Goal: Task Accomplishment & Management: Complete application form

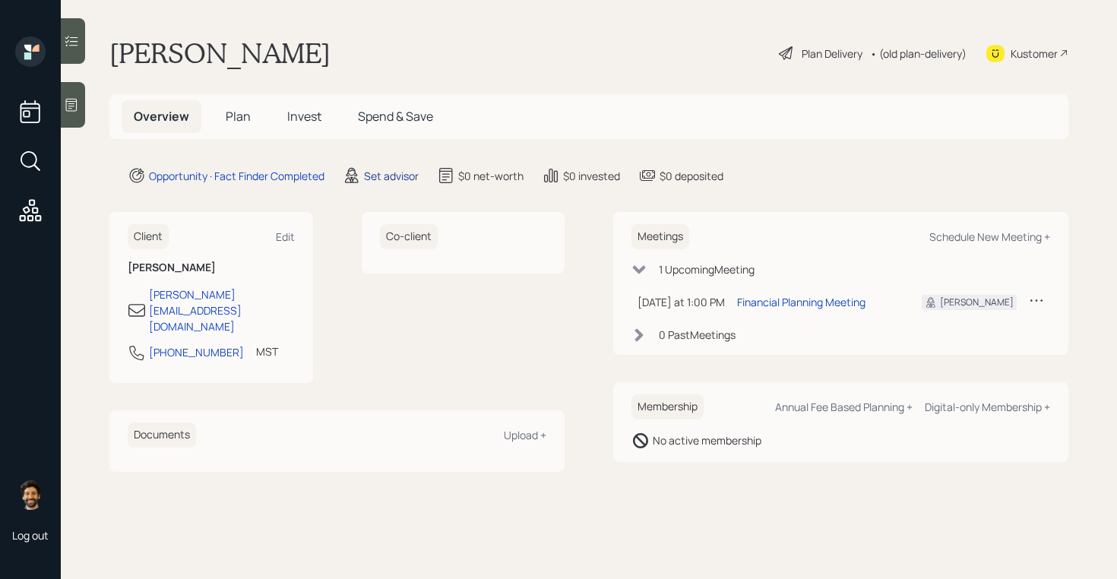
click at [391, 178] on div "Set advisor" at bounding box center [391, 176] width 55 height 16
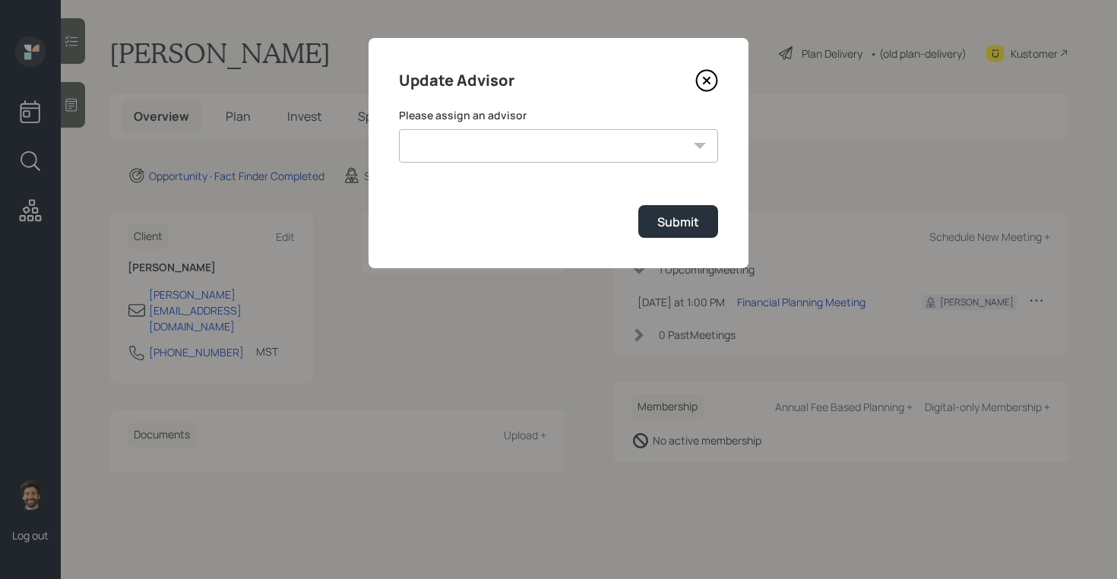
click at [513, 142] on select "[PERSON_NAME] [PERSON_NAME] [PERSON_NAME] End [PERSON_NAME] [PERSON_NAME] [PERS…" at bounding box center [558, 145] width 319 height 33
select select "f14b762f-c7c2-4b89-9227-8fa891345eea"
click at [399, 129] on select "[PERSON_NAME] [PERSON_NAME] [PERSON_NAME] End [PERSON_NAME] [PERSON_NAME] [PERS…" at bounding box center [558, 145] width 319 height 33
click at [674, 210] on button "Submit" at bounding box center [679, 221] width 80 height 33
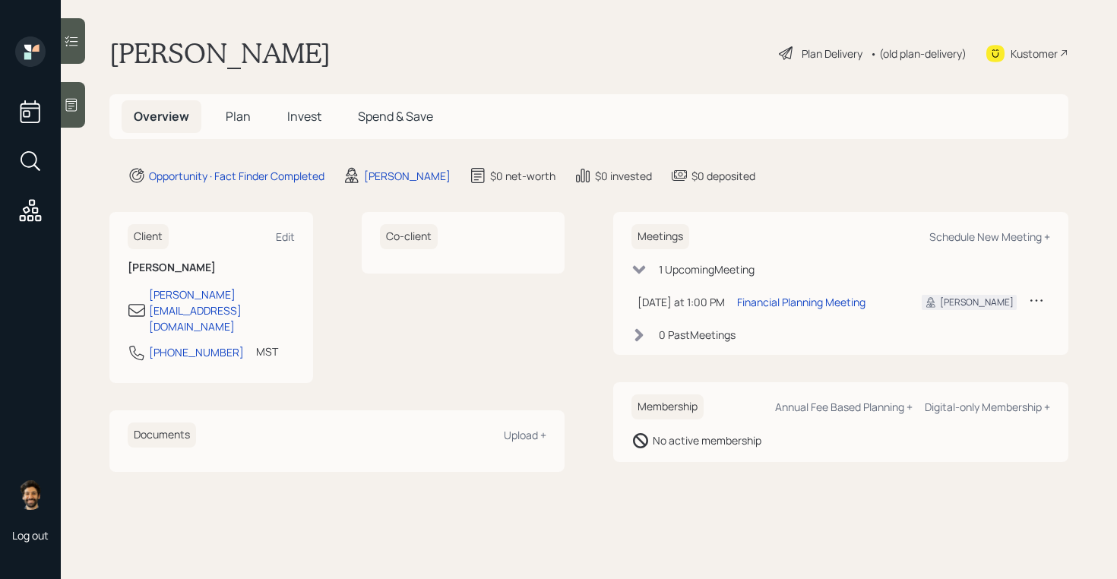
click at [248, 119] on span "Plan" at bounding box center [238, 116] width 25 height 17
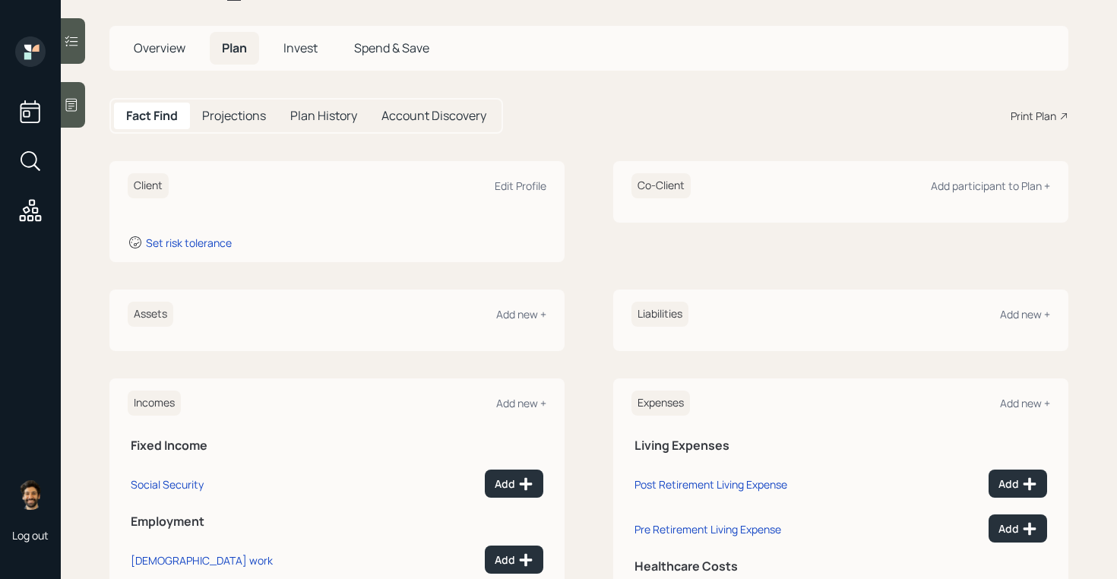
scroll to position [83, 0]
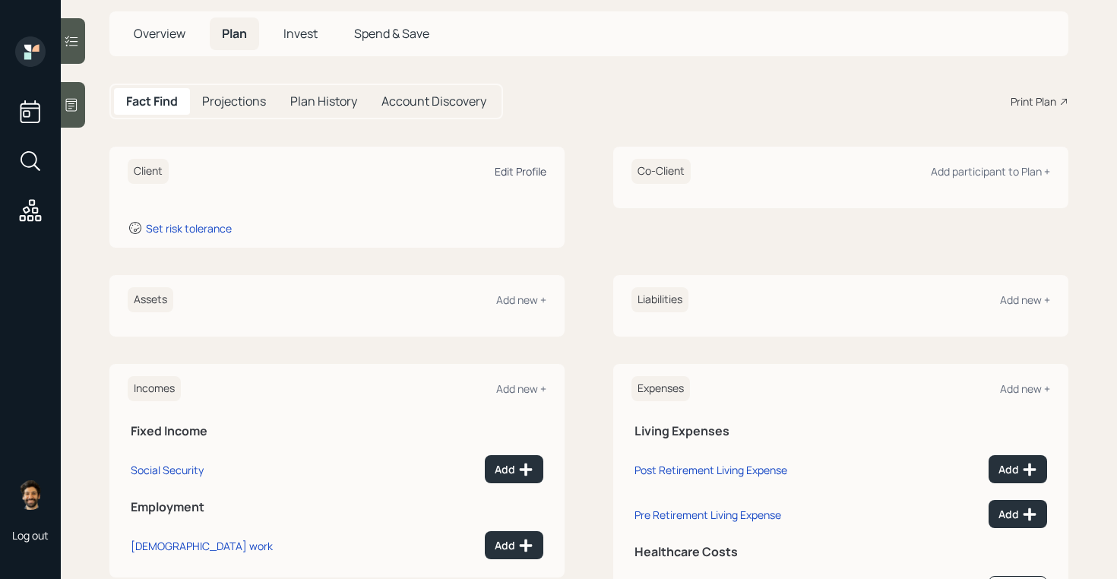
click at [515, 168] on div "Edit Profile" at bounding box center [521, 171] width 52 height 14
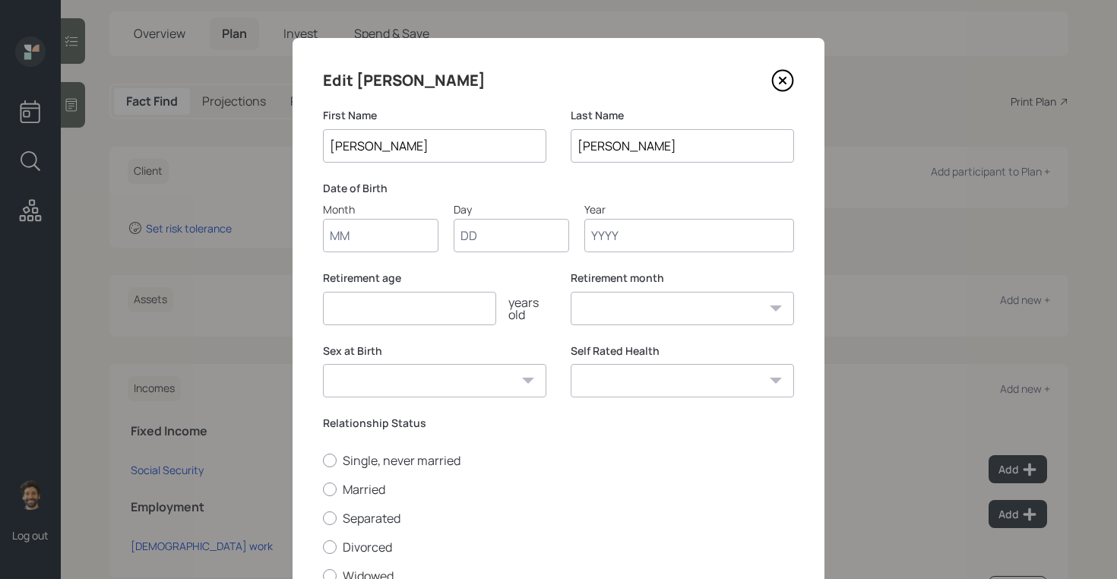
click at [369, 246] on input "Month" at bounding box center [381, 235] width 116 height 33
type input "01"
type input "1955"
select select "1"
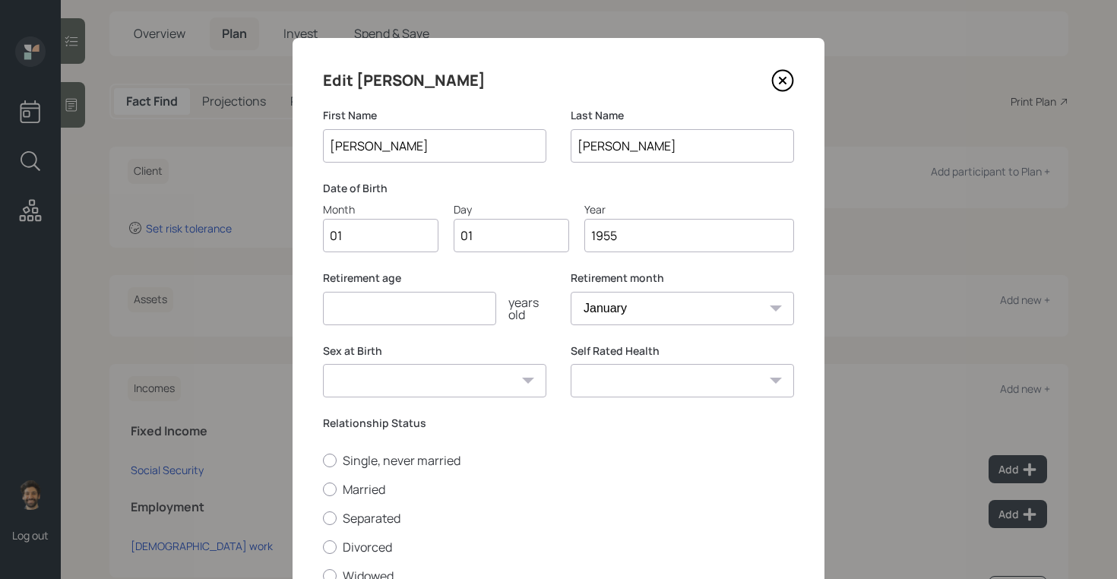
type input "1955"
click at [332, 322] on input "number" at bounding box center [409, 308] width 173 height 33
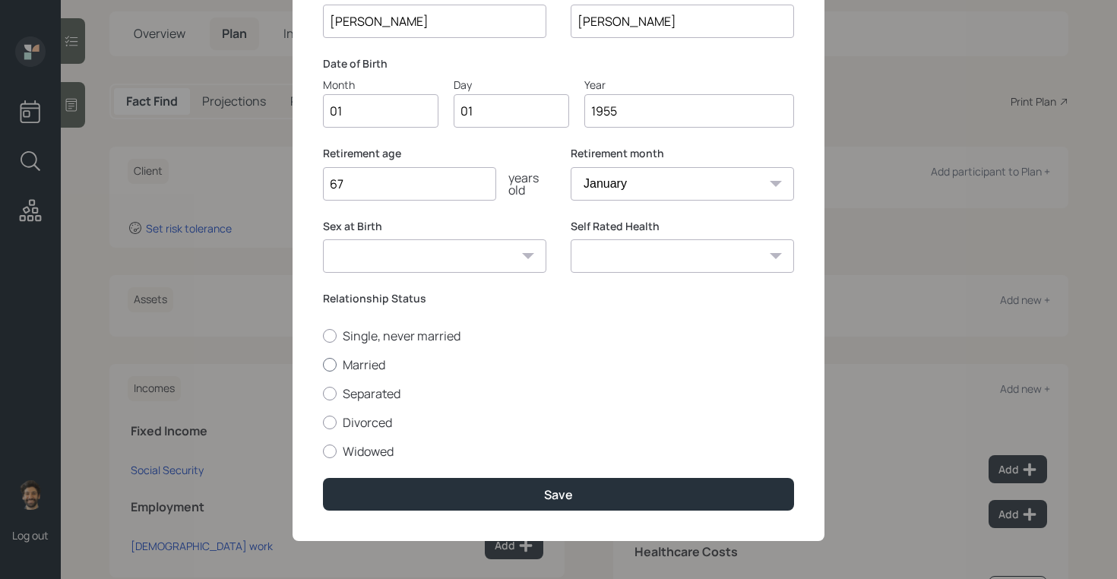
type input "67"
click at [343, 358] on label "Married" at bounding box center [558, 365] width 471 height 17
click at [323, 364] on input "Married" at bounding box center [322, 364] width 1 height 1
radio input "true"
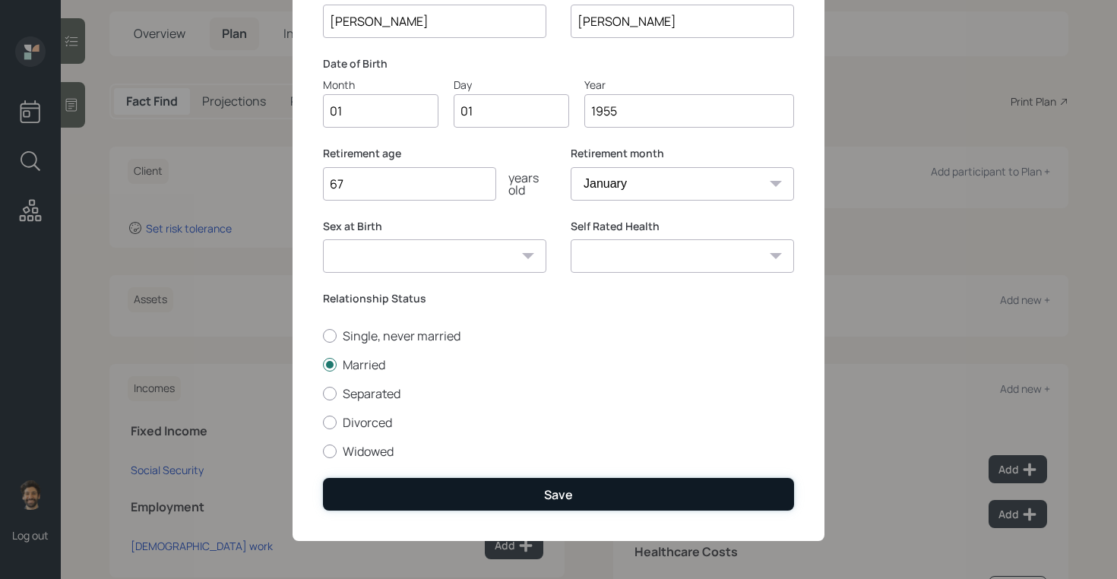
click at [406, 491] on button "Save" at bounding box center [558, 494] width 471 height 33
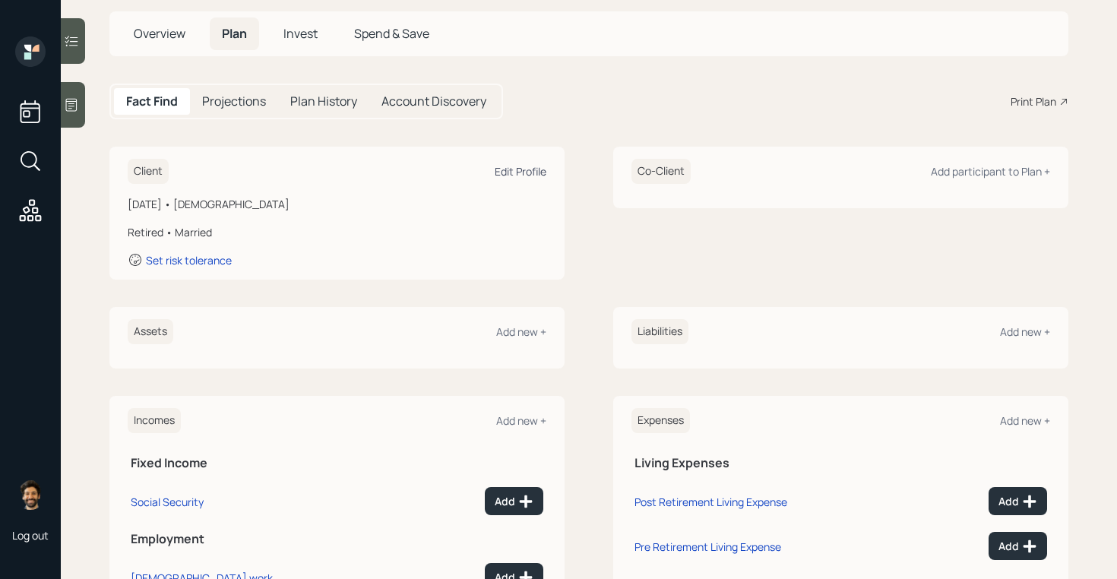
click at [522, 172] on div "Edit Profile" at bounding box center [521, 171] width 52 height 14
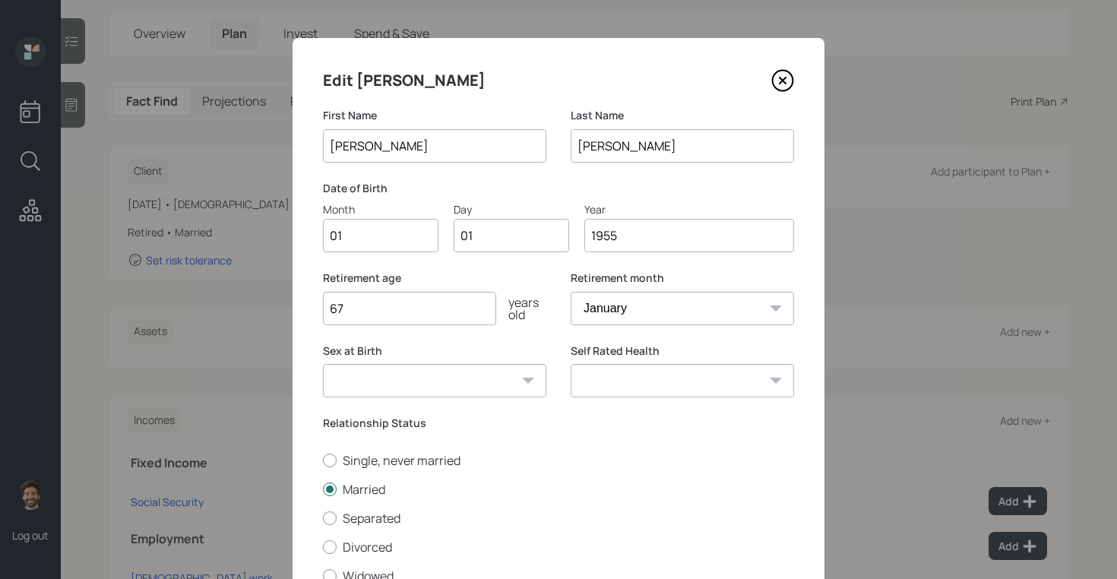
click at [636, 242] on input "1955" at bounding box center [690, 235] width 210 height 33
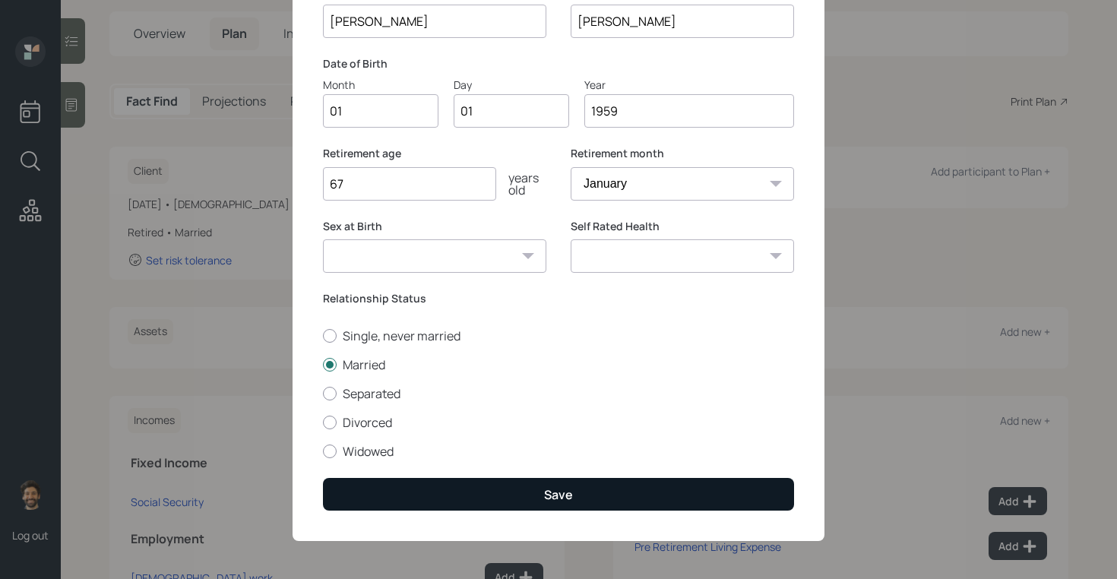
type input "1959"
click at [380, 500] on button "Save" at bounding box center [558, 494] width 471 height 33
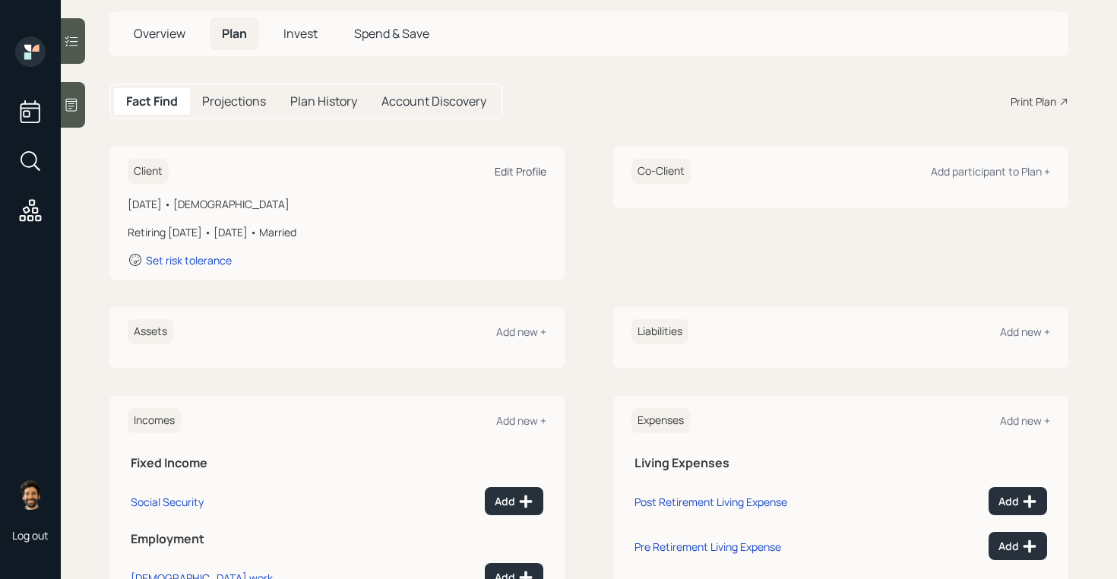
click at [523, 170] on div "Edit Profile" at bounding box center [521, 171] width 52 height 14
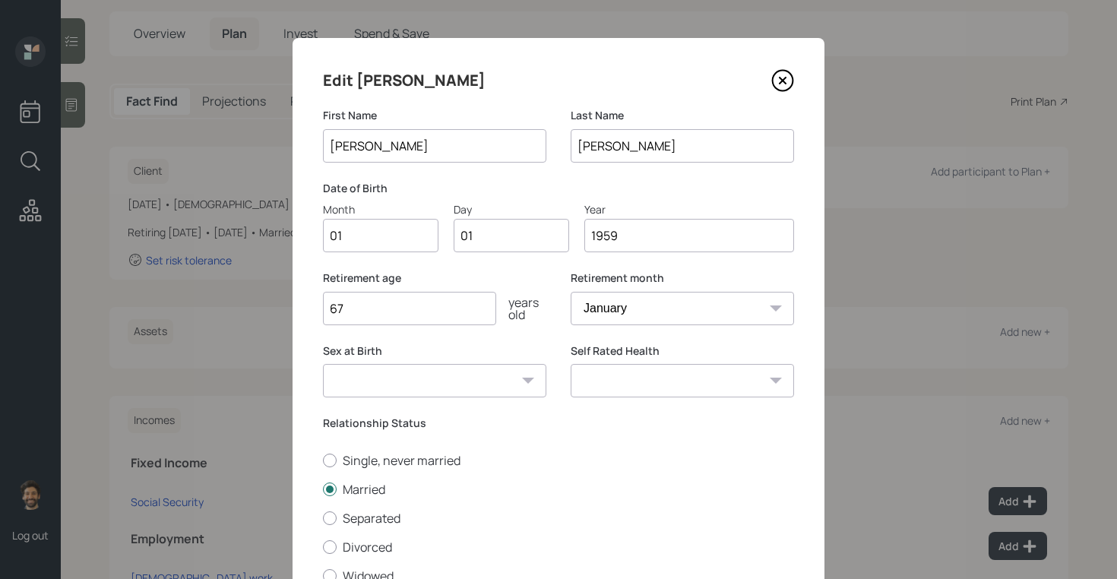
click at [670, 229] on input "1959" at bounding box center [690, 235] width 210 height 33
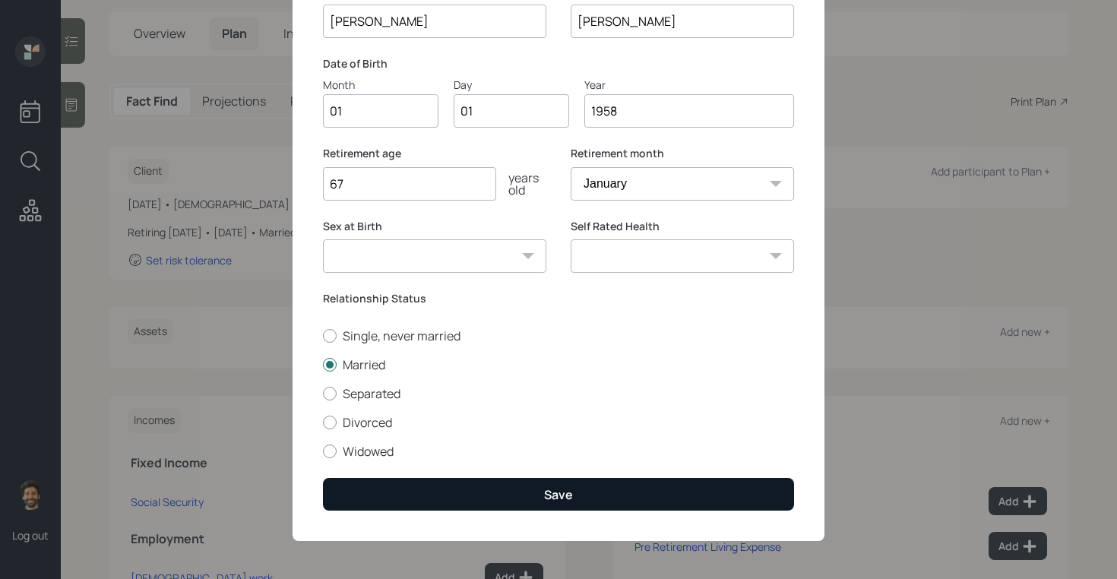
type input "1958"
click at [420, 497] on button "Save" at bounding box center [558, 494] width 471 height 33
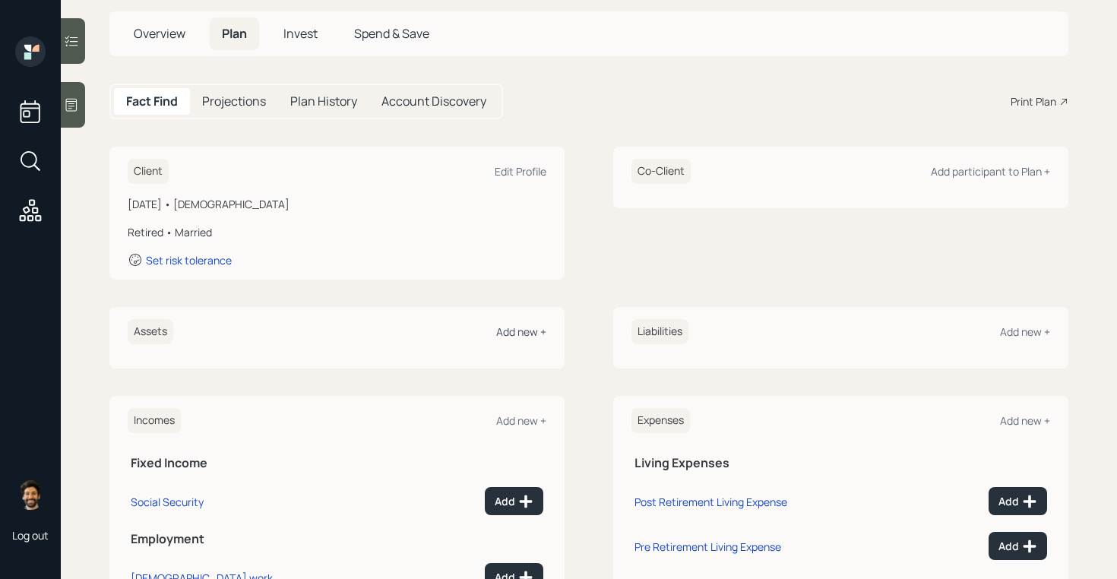
click at [523, 330] on div "Add new +" at bounding box center [521, 332] width 50 height 14
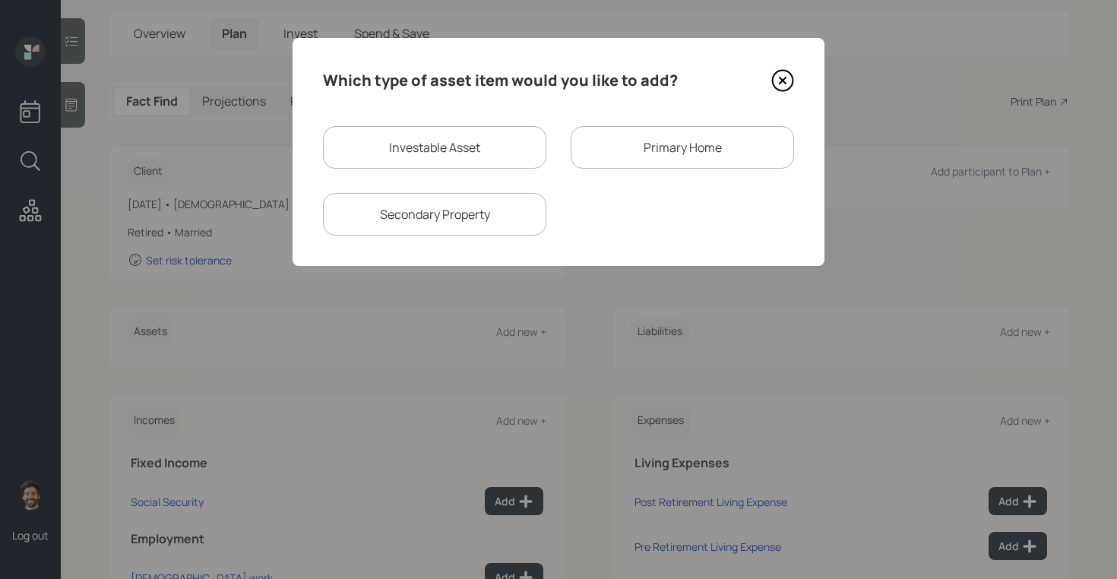
click at [362, 160] on div "Investable Asset" at bounding box center [434, 147] width 223 height 43
select select "taxable"
select select "balanced"
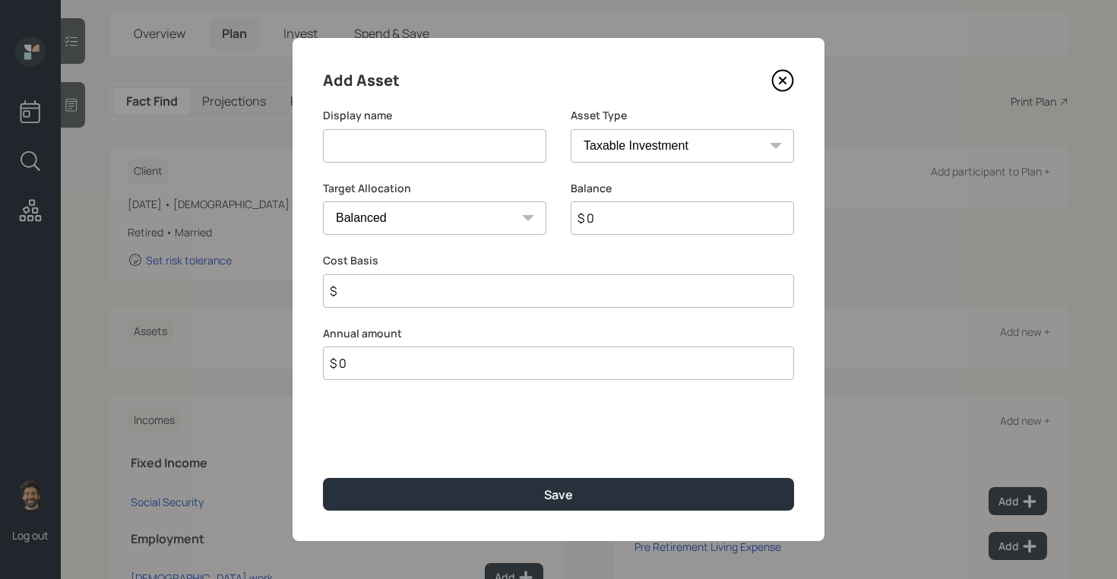
click at [372, 152] on input at bounding box center [434, 145] width 223 height 33
type input "Former 401k"
click at [599, 208] on input "$ 0" at bounding box center [682, 217] width 223 height 33
type input "$ 155,000"
click at [597, 146] on select "SEP [PERSON_NAME] IRA 401(k) [PERSON_NAME] 401(k) 403(b) [PERSON_NAME] 403(b) 4…" at bounding box center [682, 145] width 223 height 33
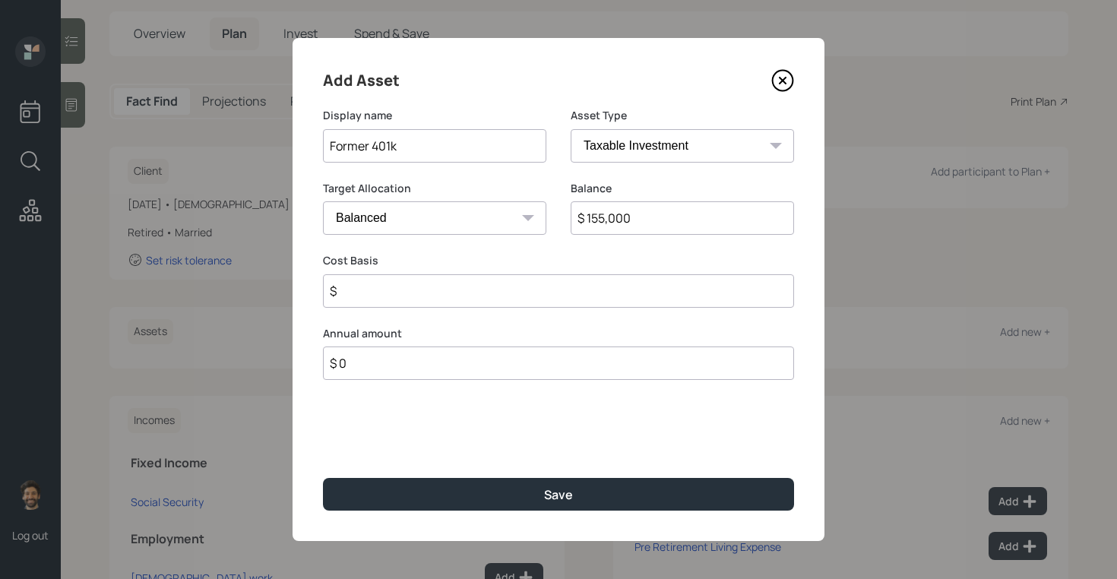
select select "company_sponsored"
click at [571, 129] on select "SEP [PERSON_NAME] IRA 401(k) [PERSON_NAME] 401(k) 403(b) [PERSON_NAME] 403(b) 4…" at bounding box center [682, 145] width 223 height 33
click at [360, 303] on input "number" at bounding box center [423, 290] width 201 height 33
type input "0"
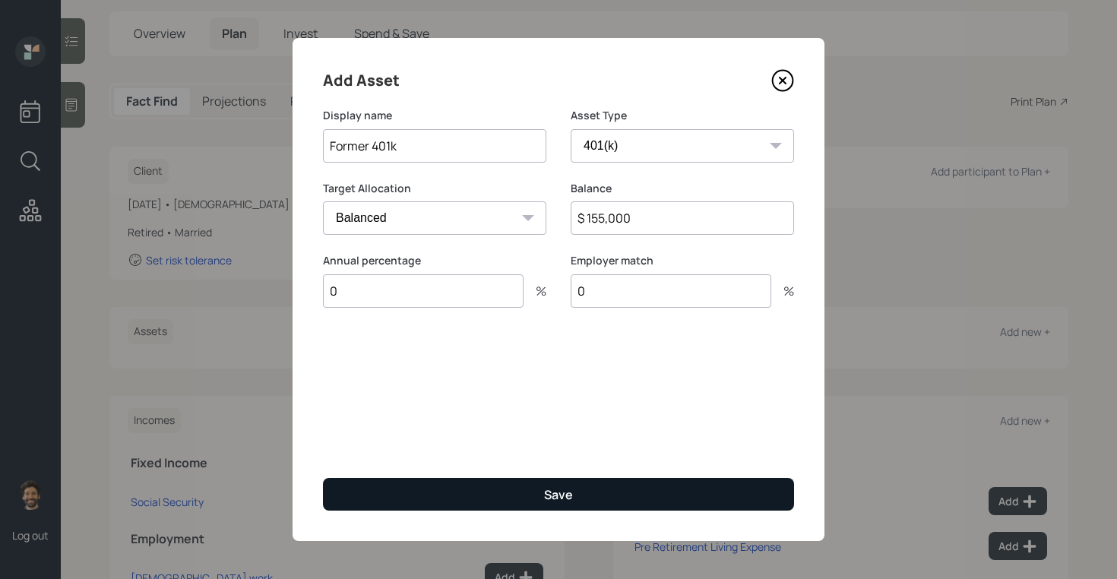
type input "0"
click at [376, 494] on button "Save" at bounding box center [558, 494] width 471 height 33
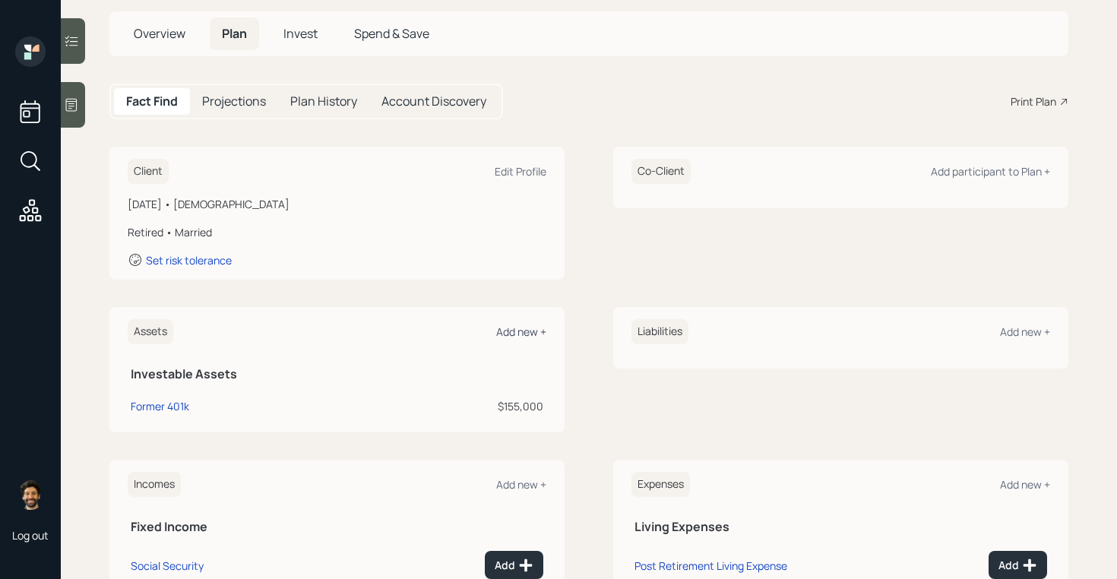
click at [525, 328] on div "Add new +" at bounding box center [521, 332] width 50 height 14
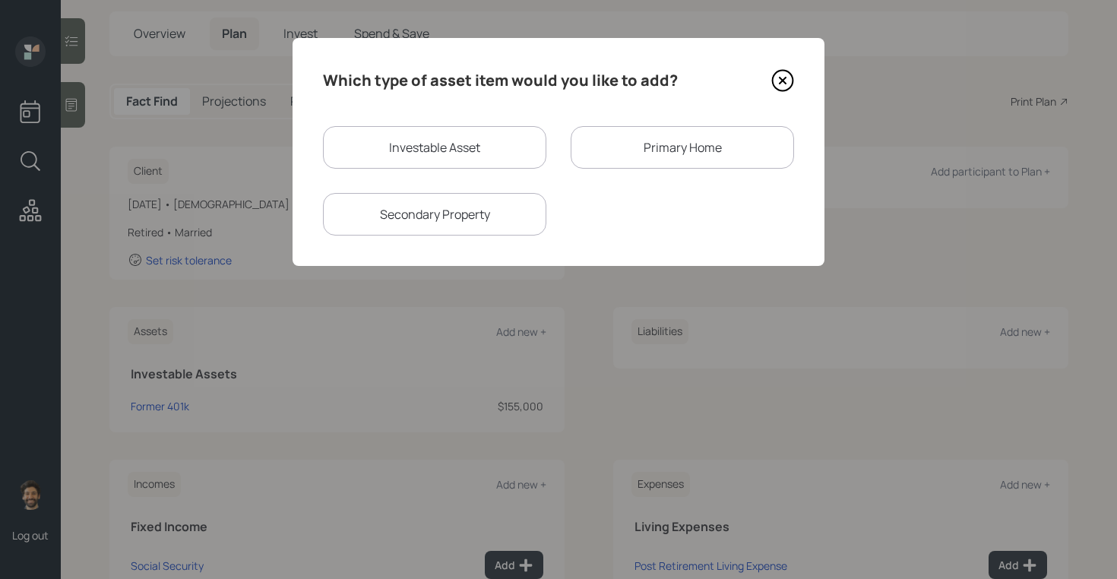
click at [415, 128] on div "Investable Asset" at bounding box center [434, 147] width 223 height 43
select select "taxable"
select select "balanced"
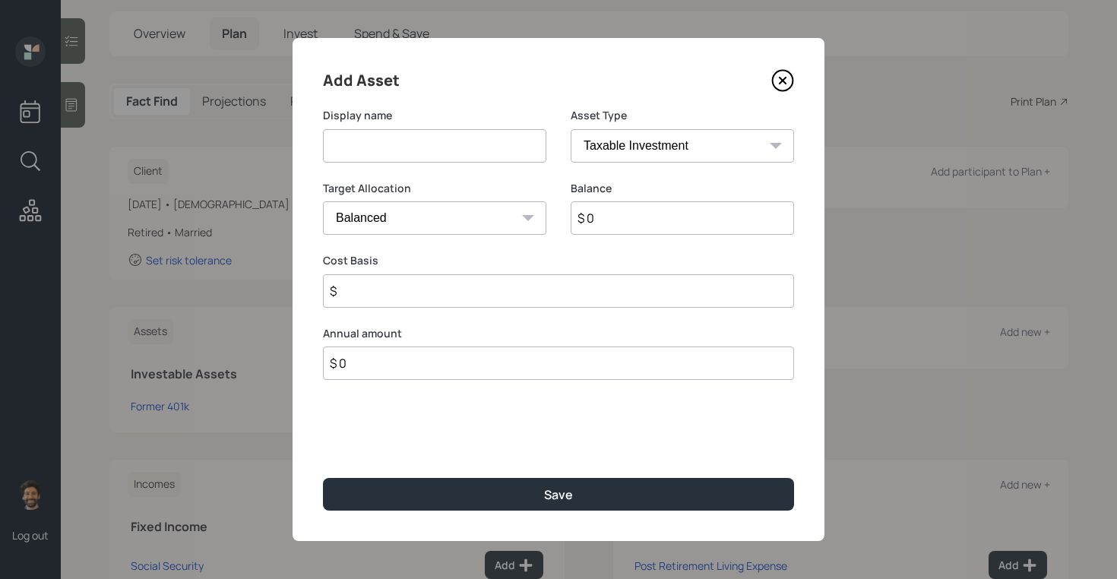
click at [397, 147] on input at bounding box center [434, 145] width 223 height 33
type input "Checking / Savings"
click at [639, 219] on input "$ 0" at bounding box center [682, 217] width 223 height 33
type input "$ 60,000"
type input "$ 0"
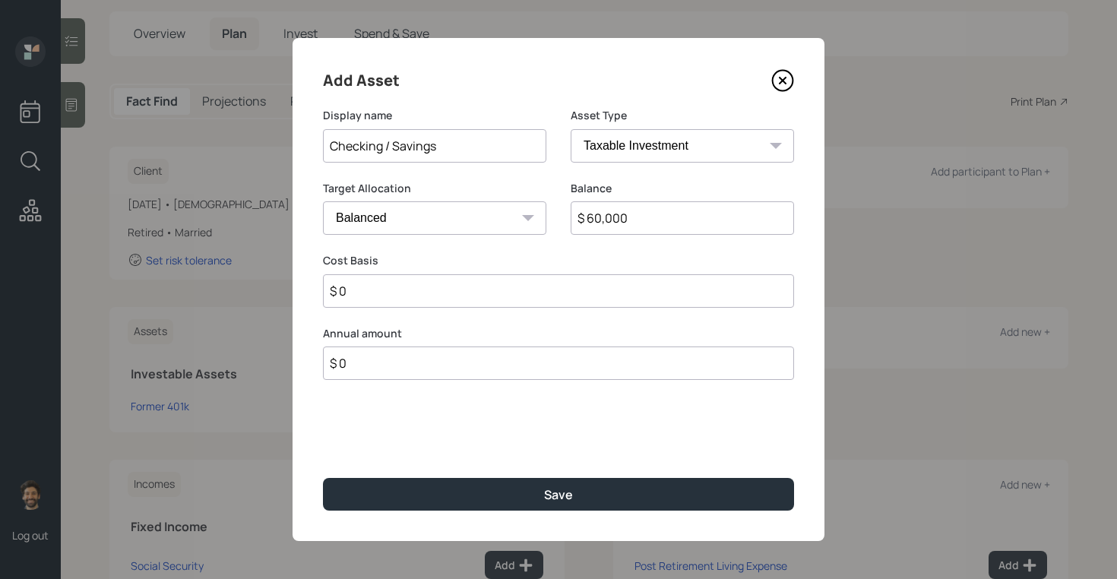
click at [629, 147] on select "SEP [PERSON_NAME] IRA 401(k) [PERSON_NAME] 401(k) 403(b) [PERSON_NAME] 403(b) 4…" at bounding box center [682, 145] width 223 height 33
select select "emergency_fund"
click at [571, 129] on select "SEP [PERSON_NAME] IRA 401(k) [PERSON_NAME] 401(k) 403(b) [PERSON_NAME] 403(b) 4…" at bounding box center [682, 145] width 223 height 33
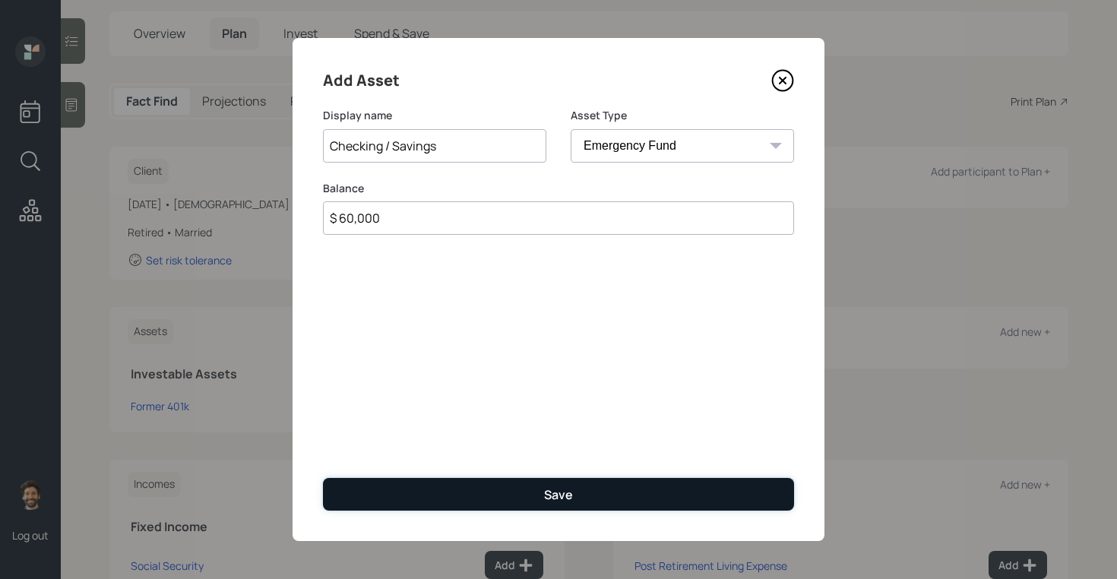
click at [461, 490] on button "Save" at bounding box center [558, 494] width 471 height 33
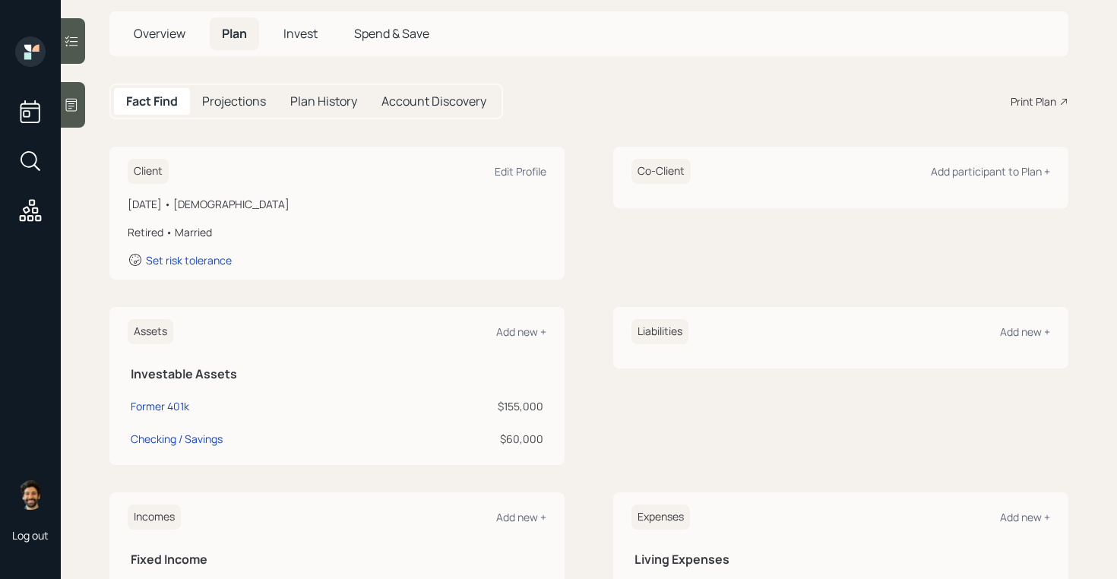
scroll to position [291, 0]
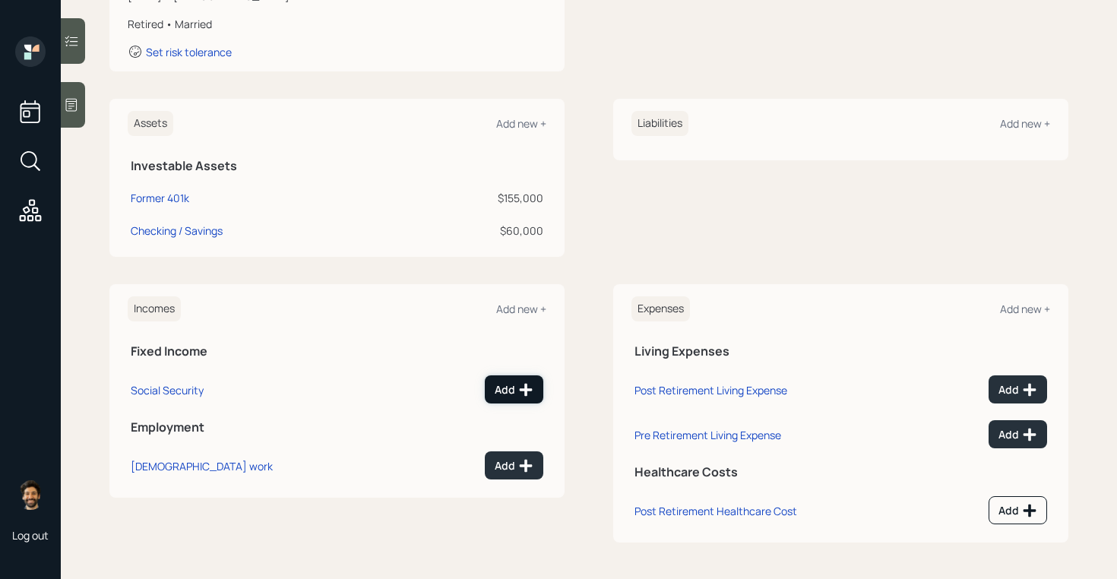
click at [509, 384] on div "Add" at bounding box center [514, 389] width 39 height 15
click at [503, 465] on div "Add" at bounding box center [514, 465] width 39 height 15
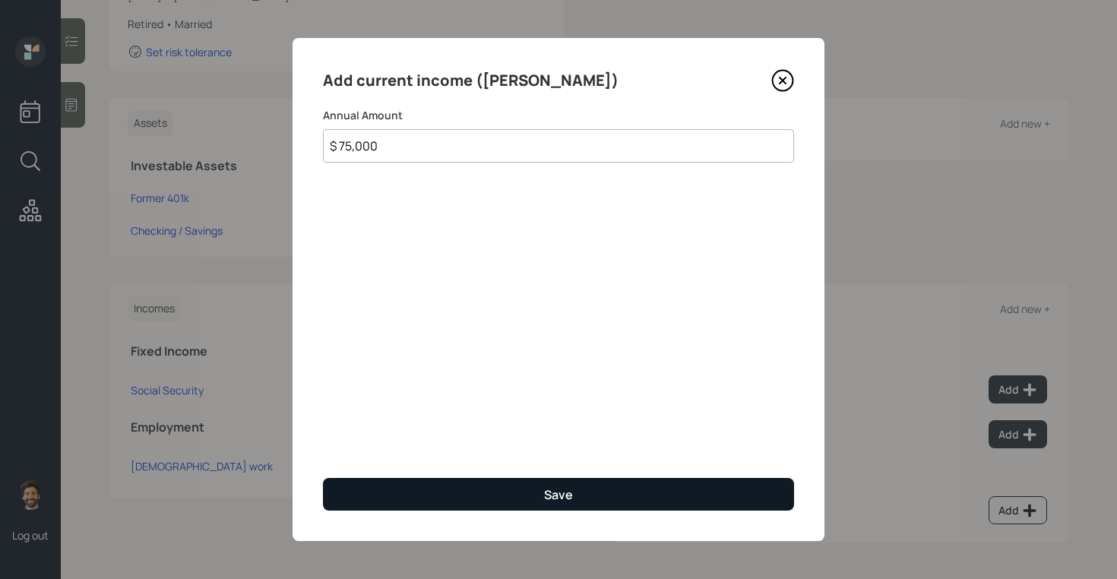
type input "$ 75,000"
click at [389, 478] on button "Save" at bounding box center [558, 494] width 471 height 33
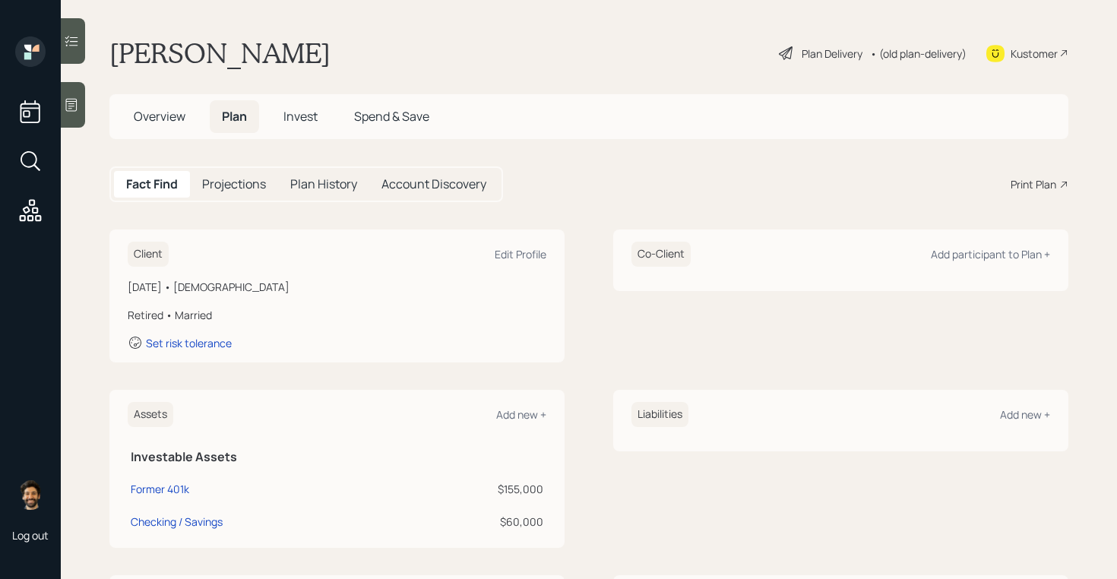
click at [510, 264] on div "Client Edit Profile" at bounding box center [337, 254] width 419 height 25
click at [501, 254] on div "Edit Profile" at bounding box center [521, 254] width 52 height 14
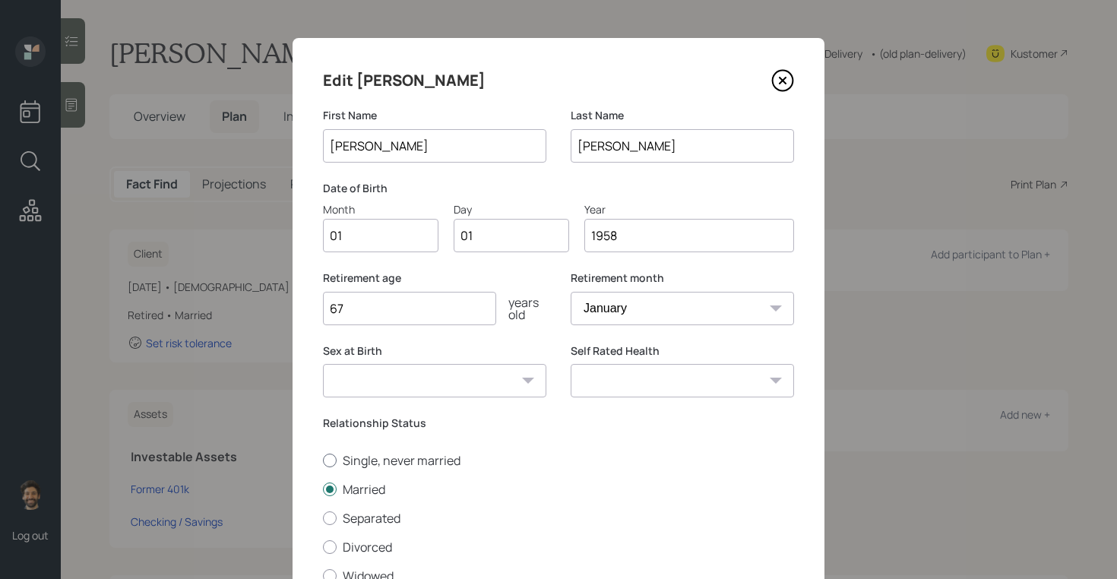
click at [348, 464] on label "Single, never married" at bounding box center [558, 460] width 471 height 17
click at [323, 461] on input "Single, never married" at bounding box center [322, 460] width 1 height 1
radio input "true"
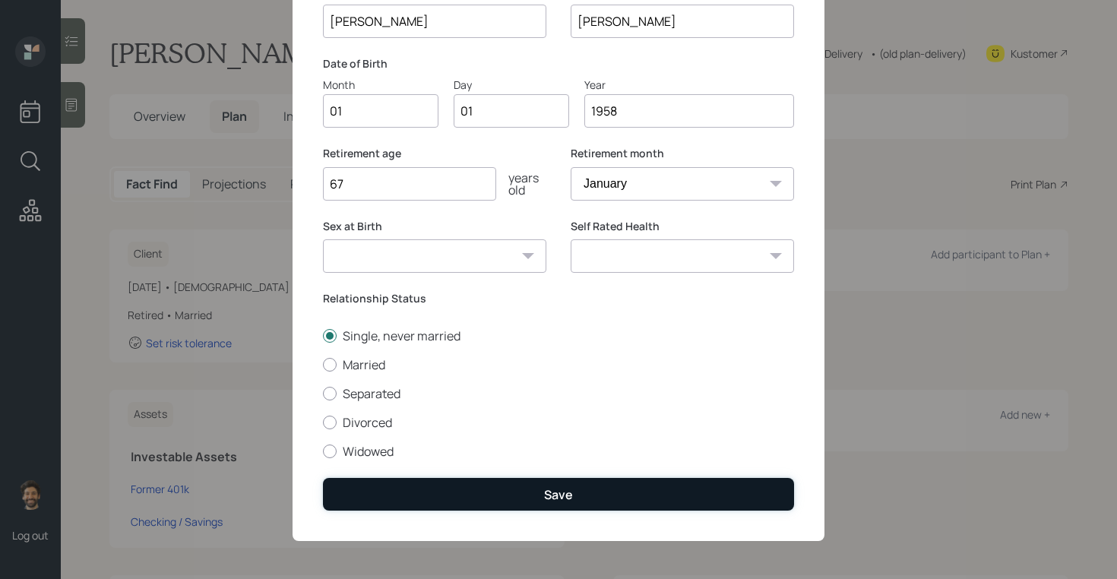
click at [392, 480] on button "Save" at bounding box center [558, 494] width 471 height 33
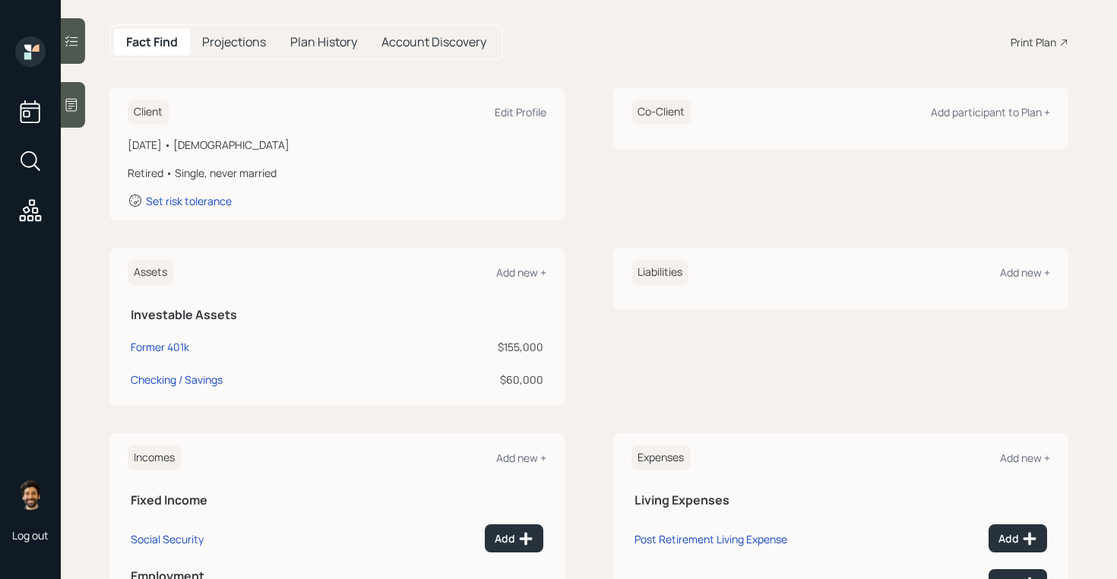
scroll to position [291, 0]
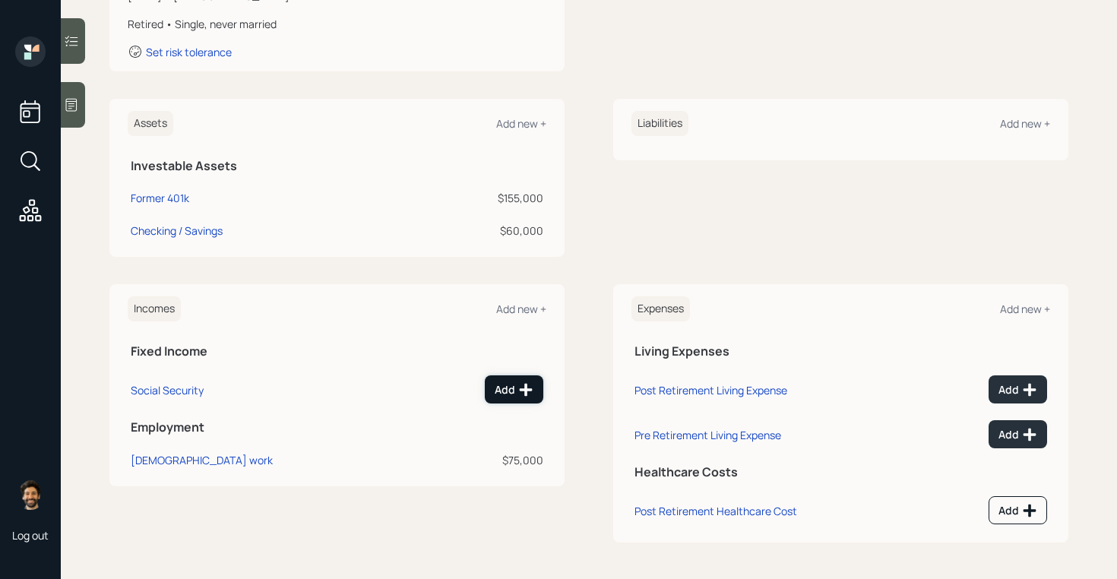
click at [502, 379] on button "Add" at bounding box center [514, 390] width 59 height 28
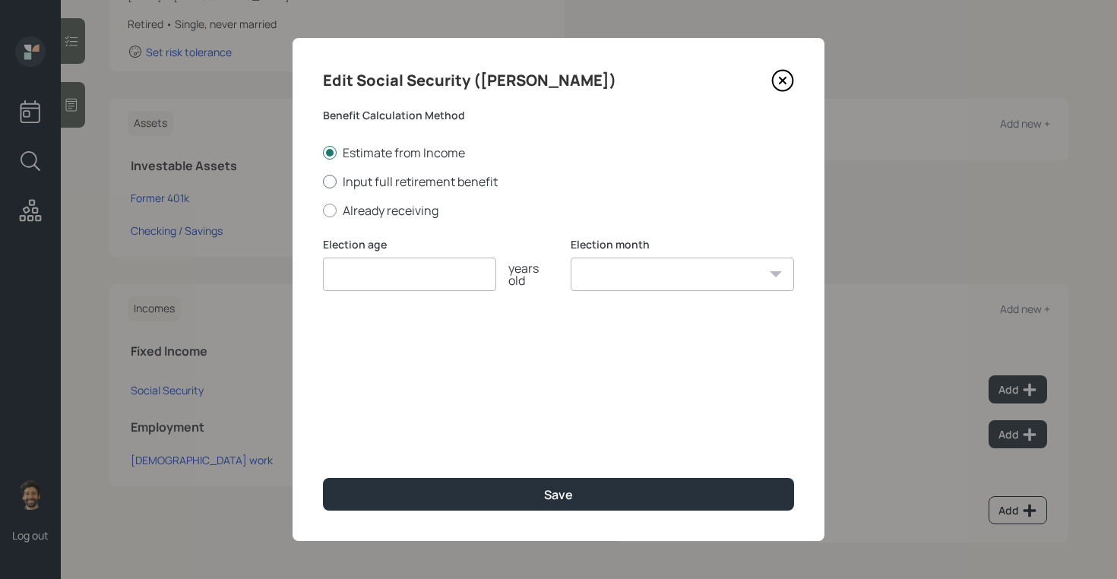
click at [353, 180] on label "Input full retirement benefit" at bounding box center [558, 181] width 471 height 17
click at [323, 181] on input "Input full retirement benefit" at bounding box center [322, 181] width 1 height 1
radio input "true"
click at [376, 346] on input "$" at bounding box center [558, 347] width 471 height 33
type input "$ 3,000"
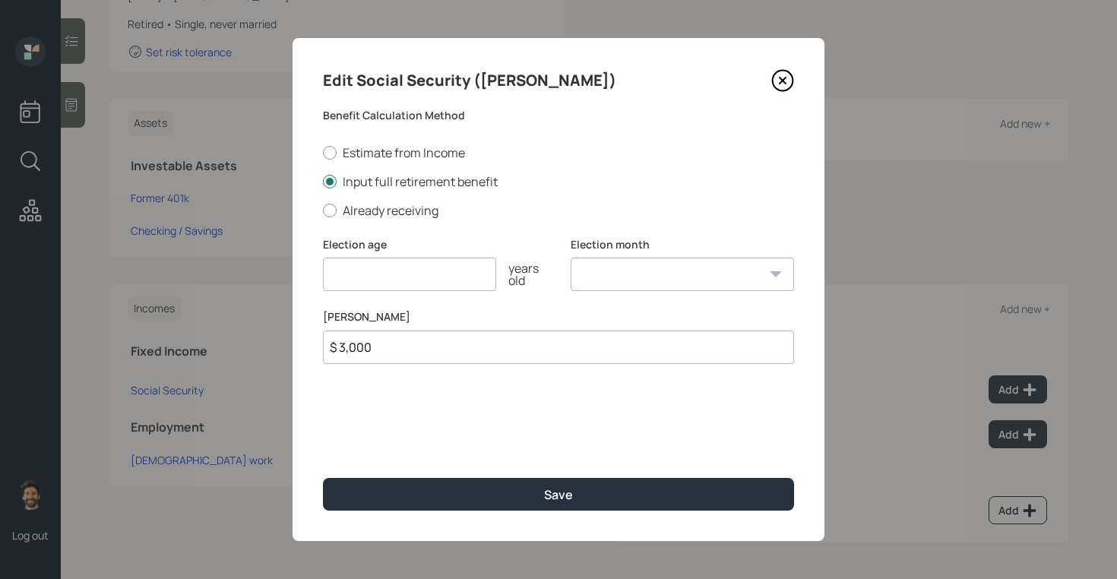
click at [390, 279] on input "number" at bounding box center [409, 274] width 173 height 33
type input "66"
click at [622, 286] on select "January February March April May June July August September October November De…" at bounding box center [682, 274] width 223 height 33
select select "12"
click at [571, 258] on select "January February March April May June July August September October November De…" at bounding box center [682, 274] width 223 height 33
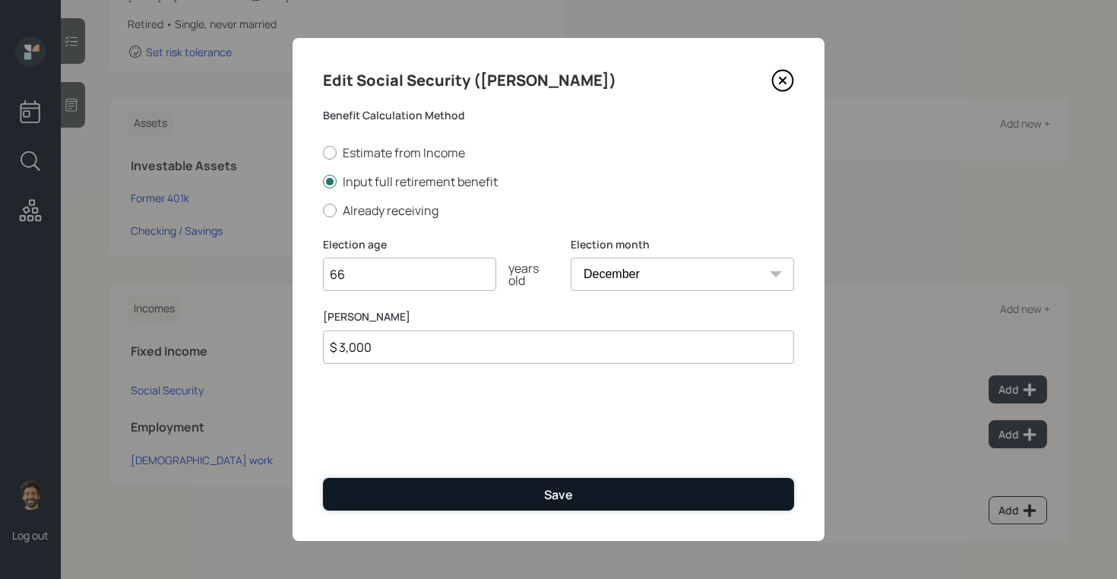
click at [544, 493] on button "Save" at bounding box center [558, 494] width 471 height 33
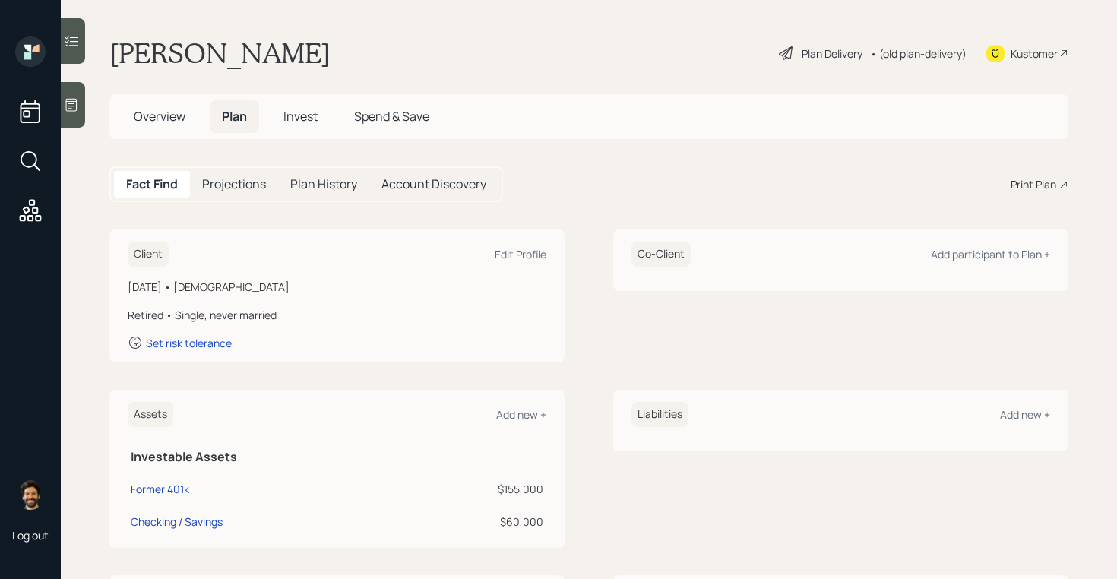
click at [239, 192] on h5 "Projections" at bounding box center [234, 184] width 64 height 14
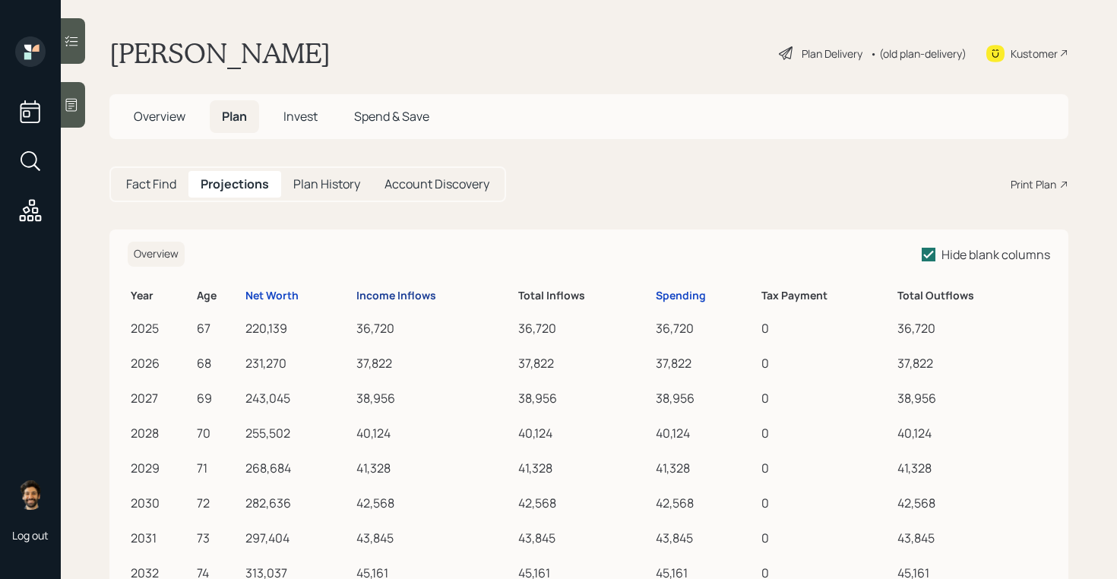
click at [363, 300] on div "Income Inflows" at bounding box center [397, 296] width 80 height 13
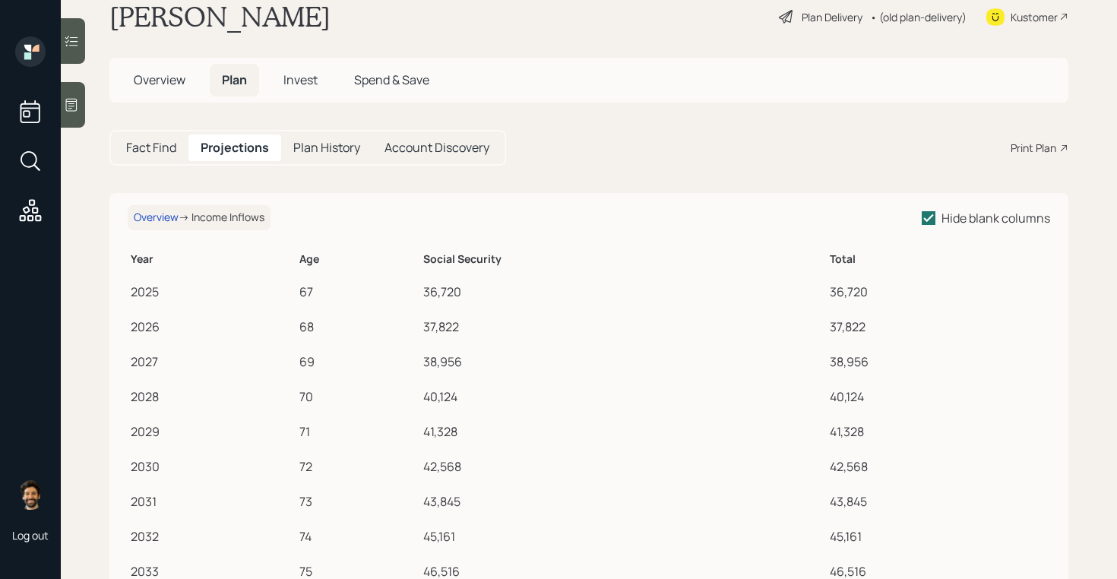
scroll to position [39, 0]
click at [166, 135] on div "Fact Find" at bounding box center [151, 145] width 74 height 27
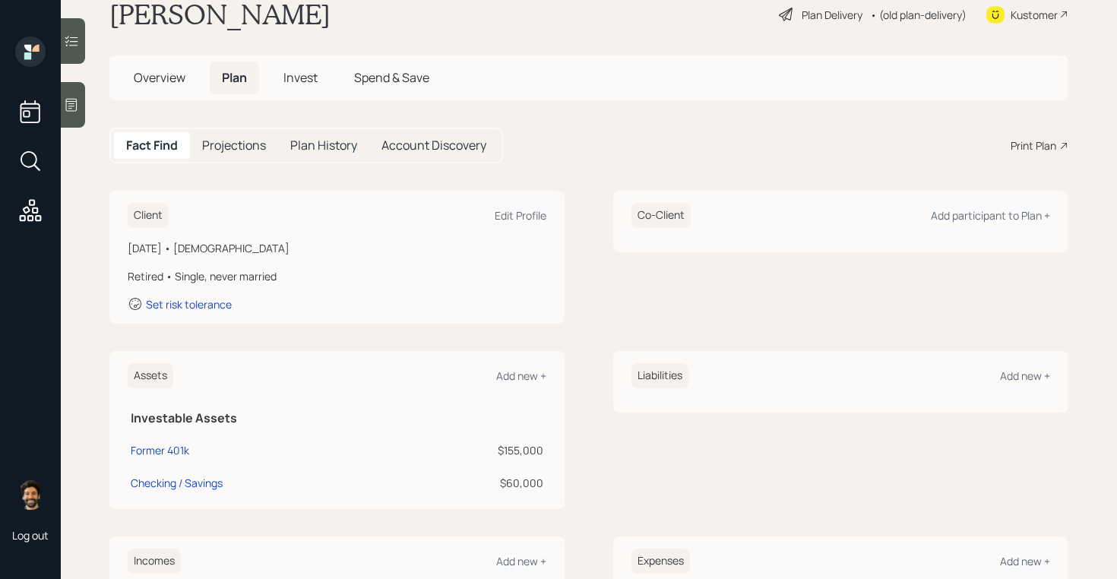
scroll to position [38, 0]
click at [521, 224] on div "Client Edit Profile" at bounding box center [337, 216] width 419 height 25
click at [517, 220] on div "Edit Profile" at bounding box center [521, 216] width 52 height 14
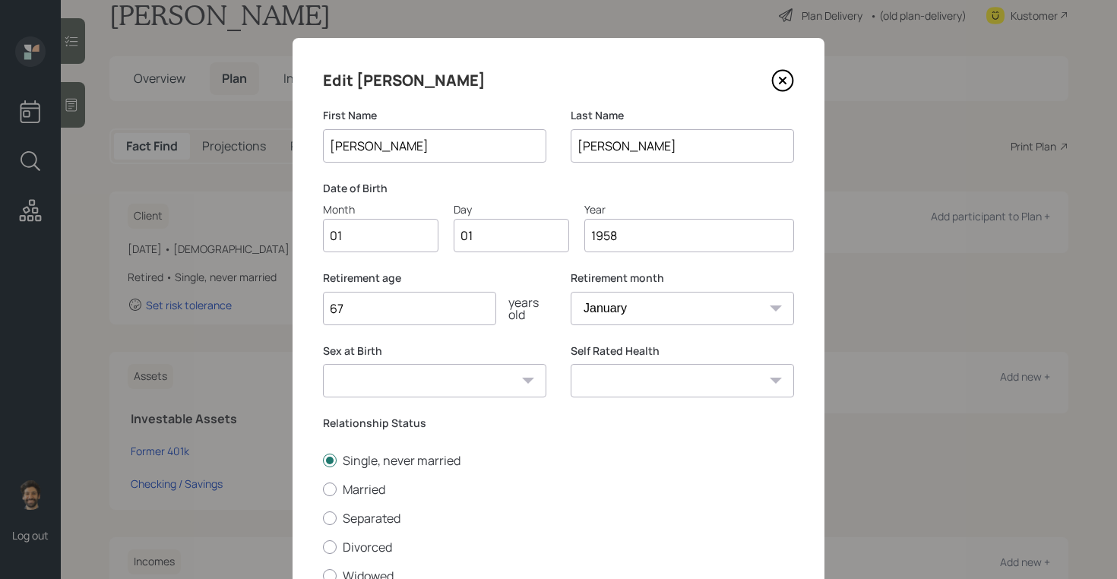
click at [638, 233] on input "1958" at bounding box center [690, 235] width 210 height 33
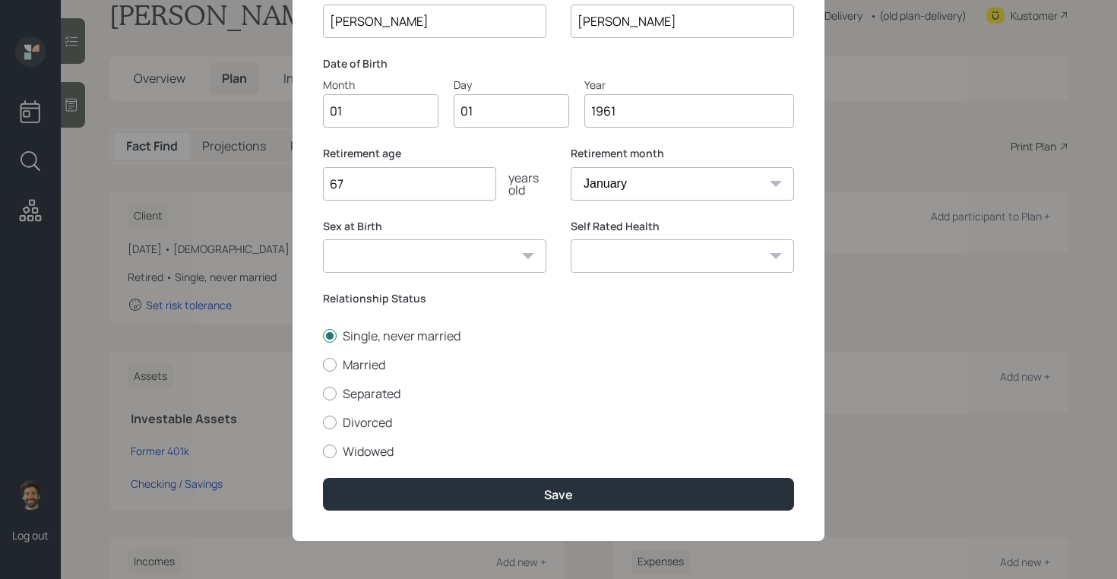
type input "1961"
click at [435, 461] on div "Edit [PERSON_NAME] First Name [PERSON_NAME] Last Name [PERSON_NAME] Date of Bir…" at bounding box center [559, 227] width 532 height 628
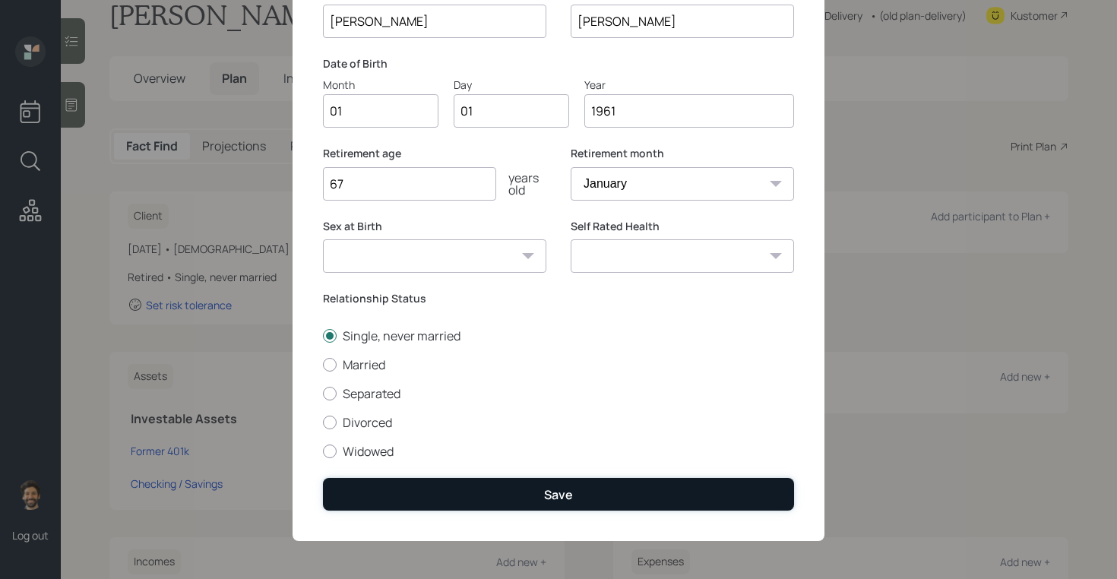
click at [434, 483] on button "Save" at bounding box center [558, 494] width 471 height 33
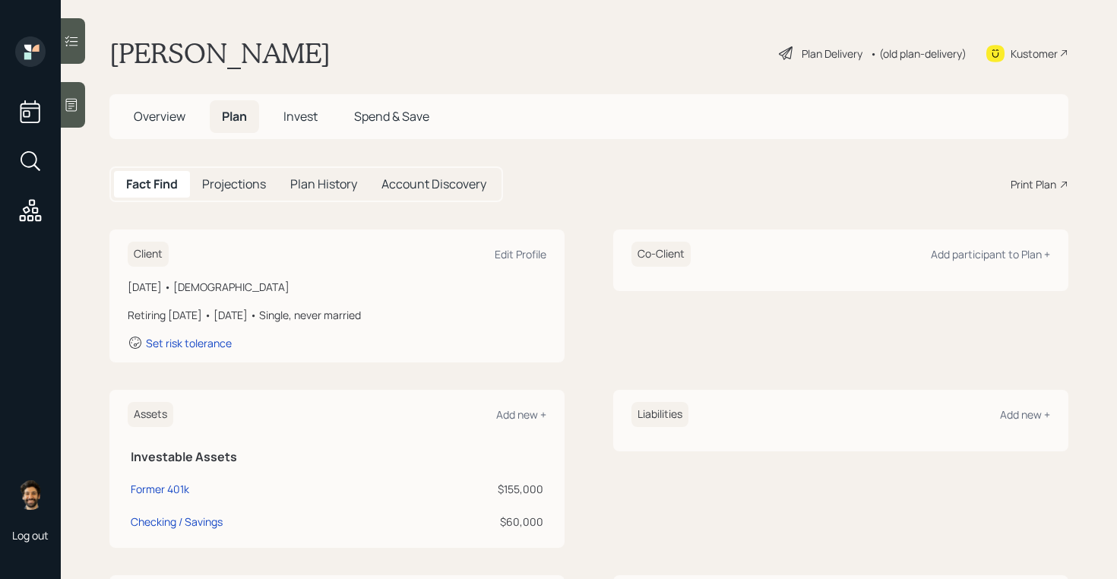
click at [221, 194] on div "Projections" at bounding box center [234, 184] width 88 height 27
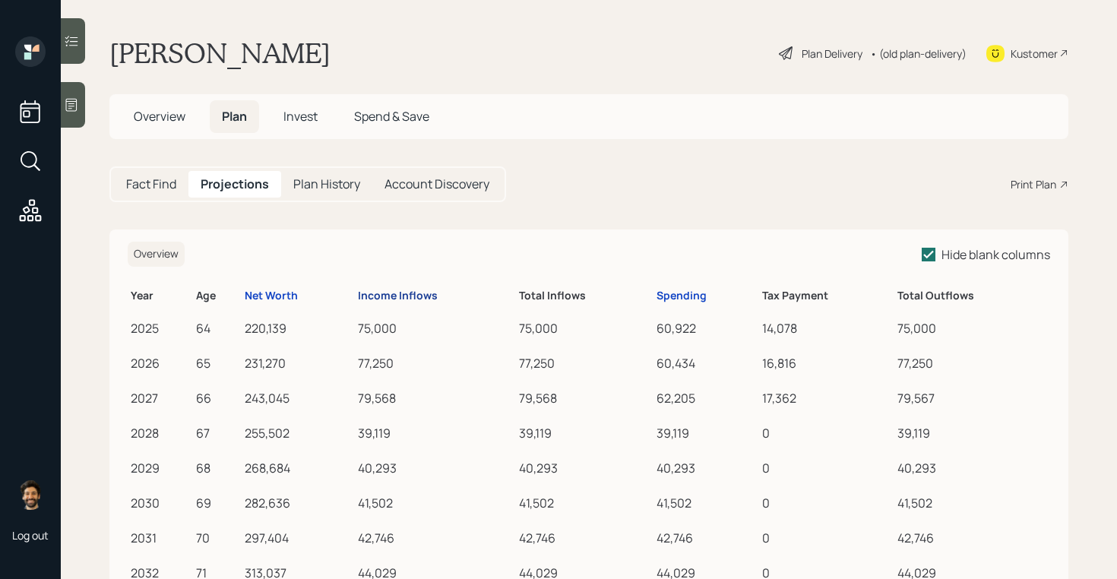
click at [379, 303] on div "Income Inflows" at bounding box center [398, 296] width 80 height 13
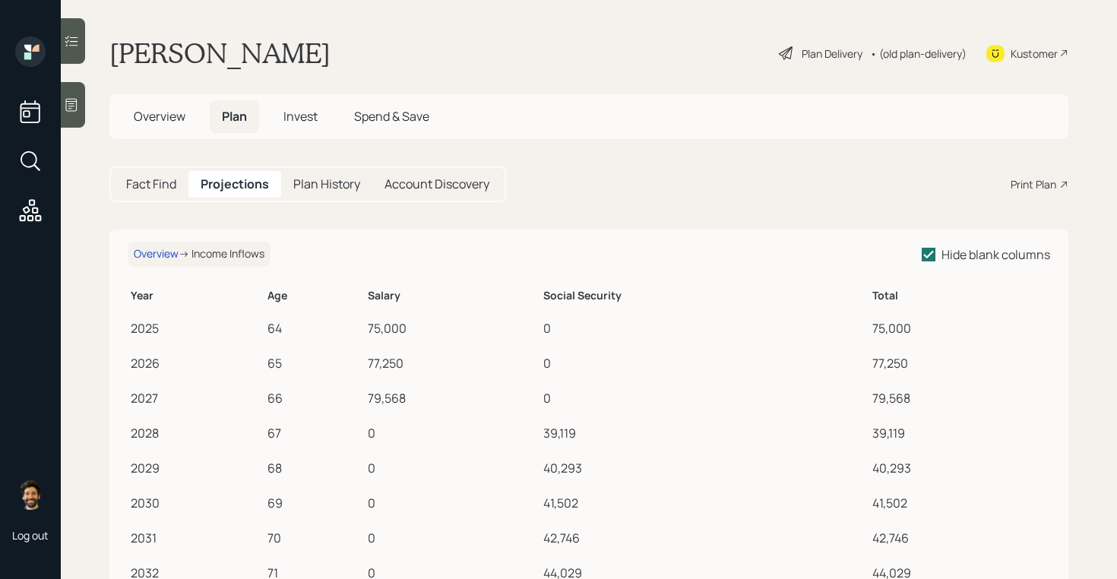
click at [160, 182] on h5 "Fact Find" at bounding box center [151, 184] width 50 height 14
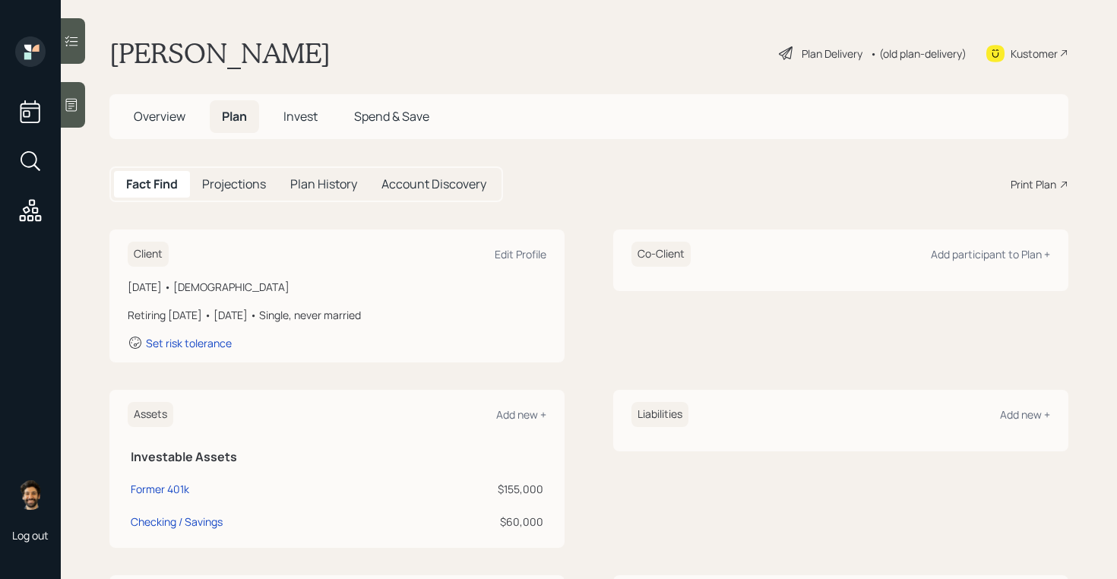
scroll to position [291, 0]
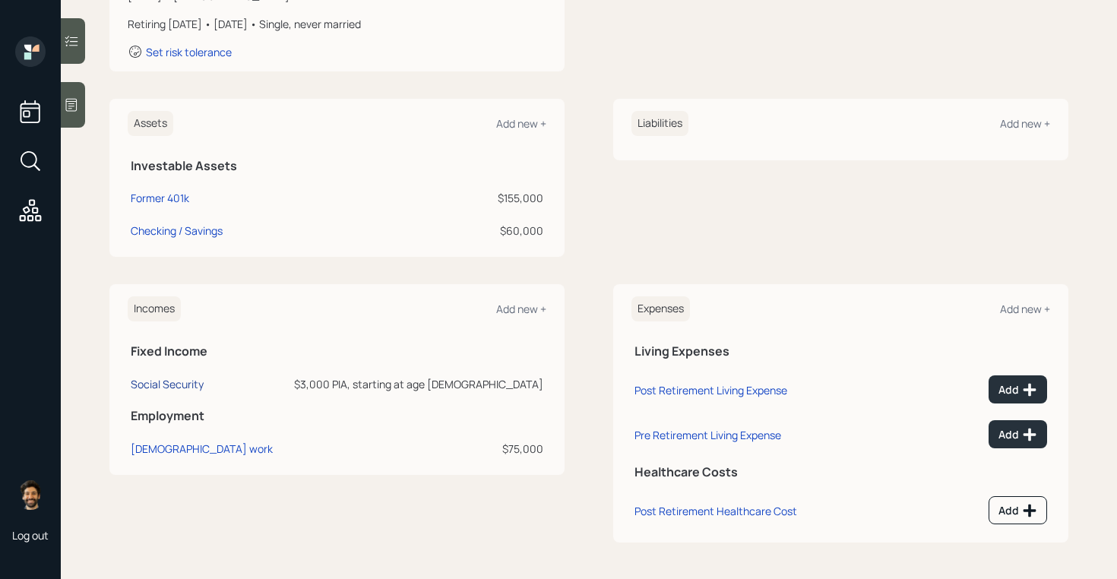
click at [184, 385] on div "Social Security" at bounding box center [167, 384] width 73 height 14
select select "12"
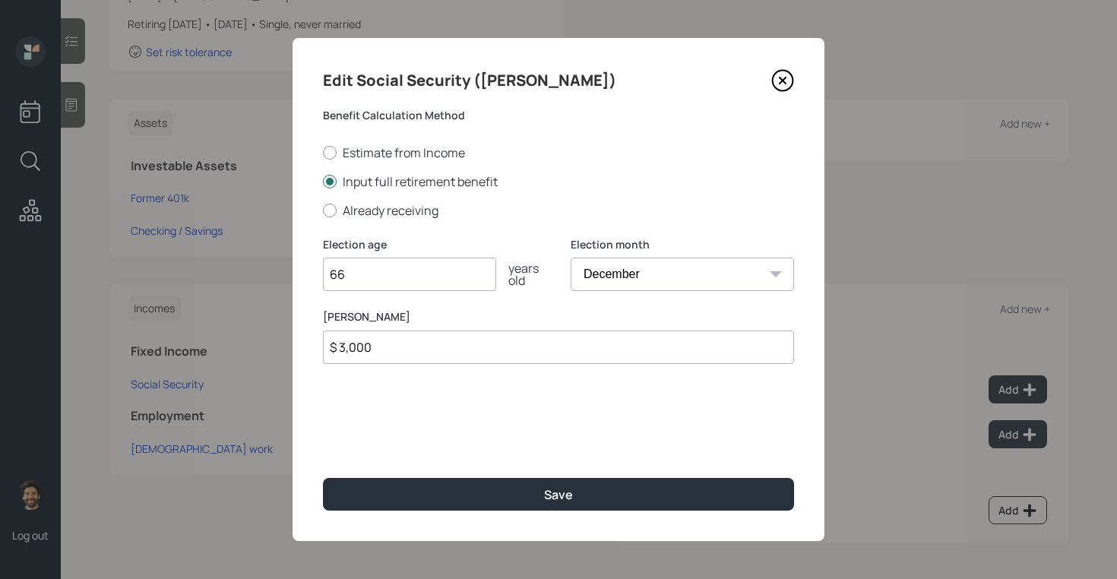
click at [360, 345] on input "$ 3,000" at bounding box center [558, 347] width 471 height 33
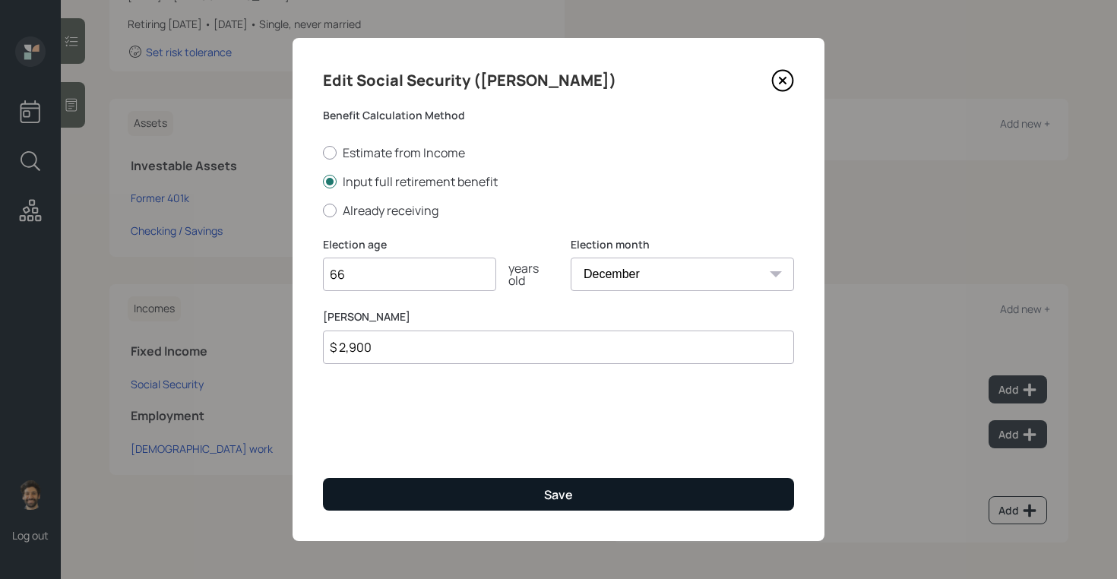
type input "$ 2,900"
click at [371, 496] on button "Save" at bounding box center [558, 494] width 471 height 33
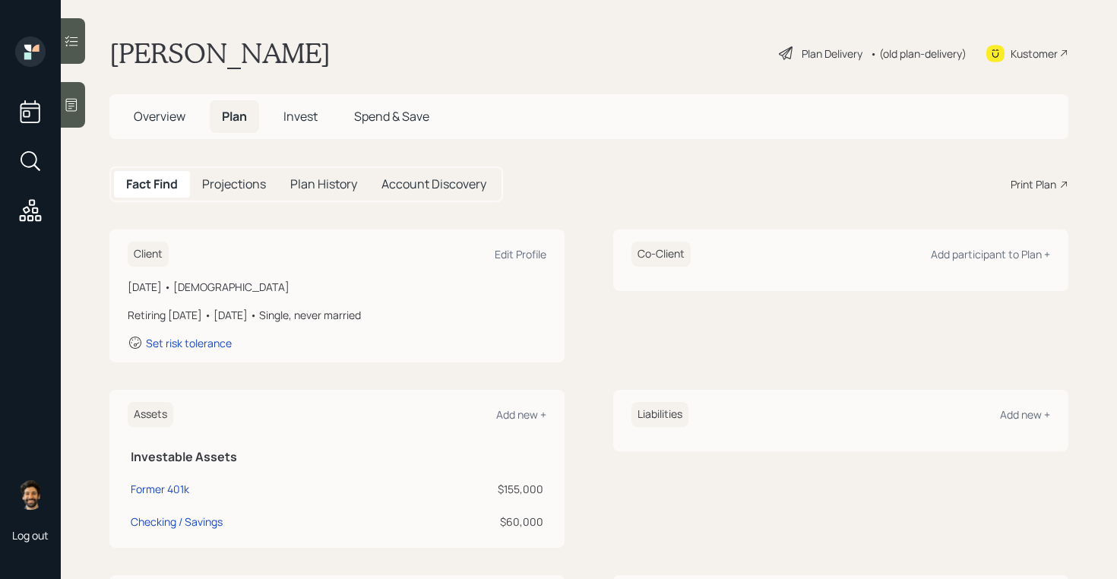
click at [227, 189] on h5 "Projections" at bounding box center [234, 184] width 64 height 14
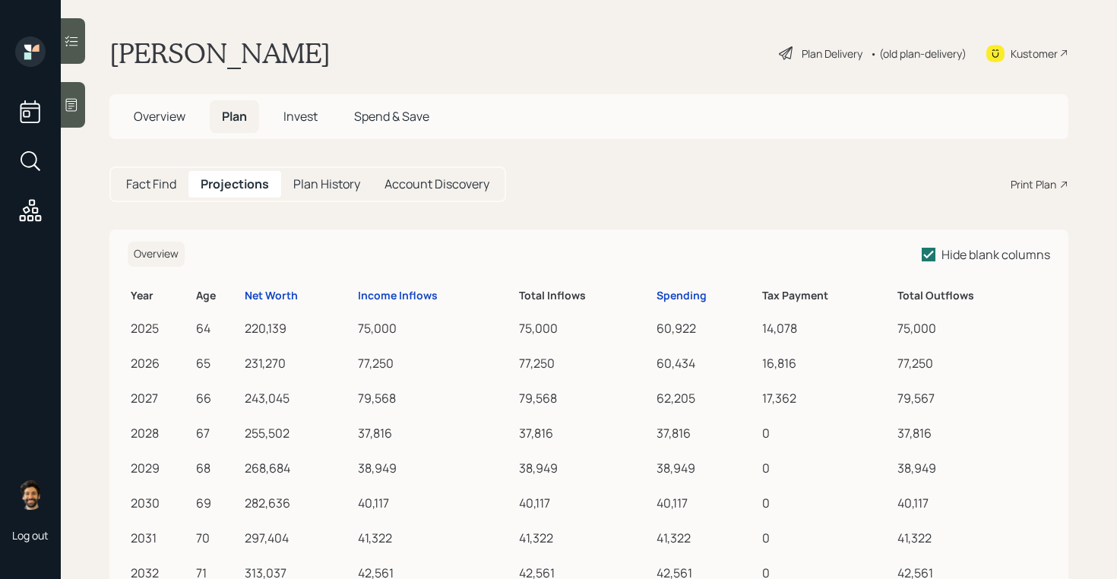
click at [385, 285] on th "Income Inflows" at bounding box center [435, 294] width 161 height 30
click at [394, 293] on div "Income Inflows" at bounding box center [398, 296] width 80 height 13
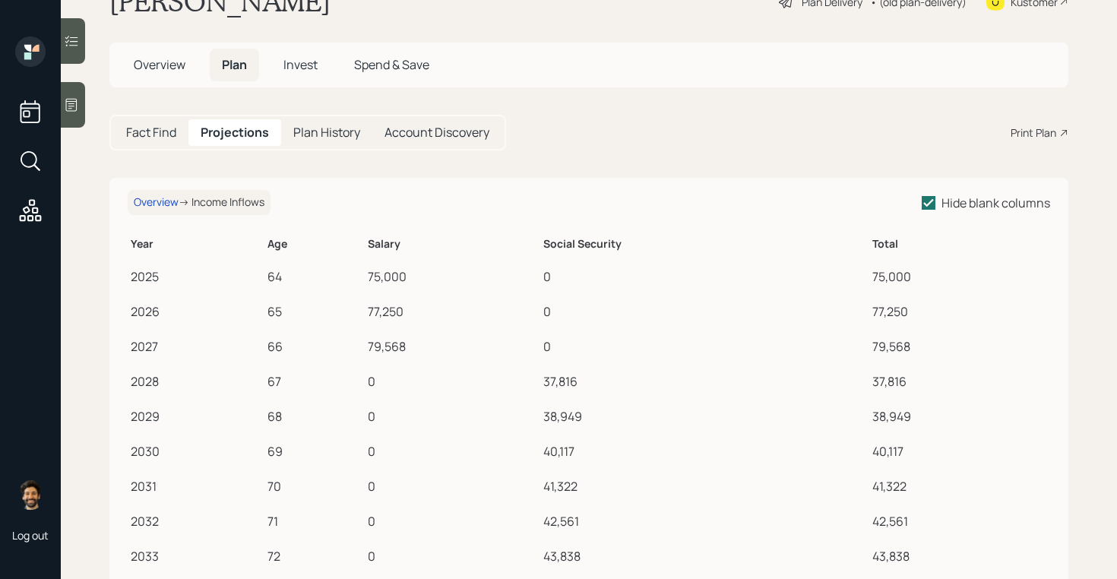
scroll to position [46, 0]
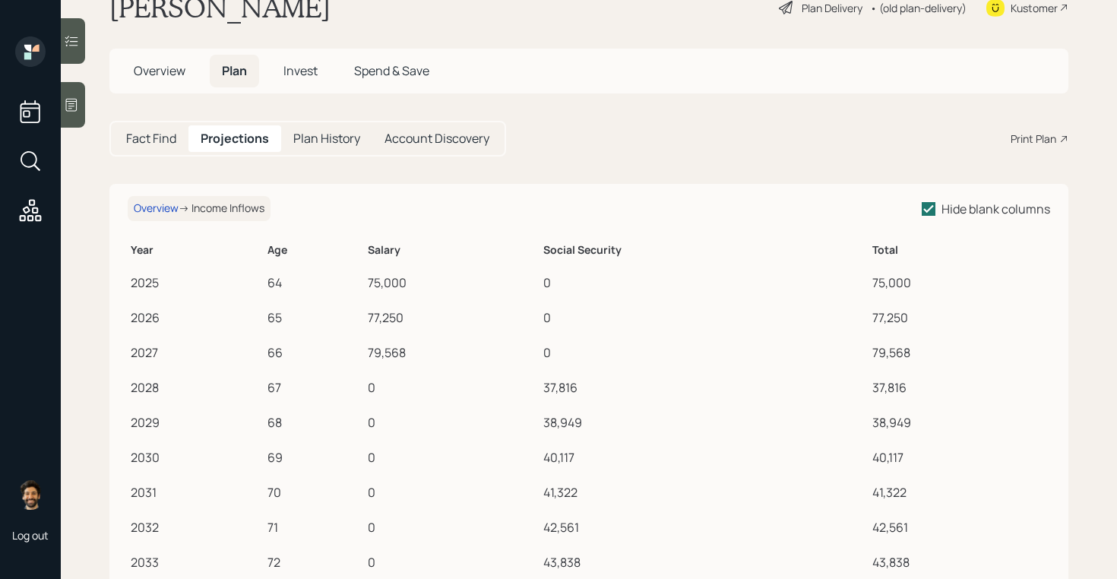
click at [156, 135] on h5 "Fact Find" at bounding box center [151, 139] width 50 height 14
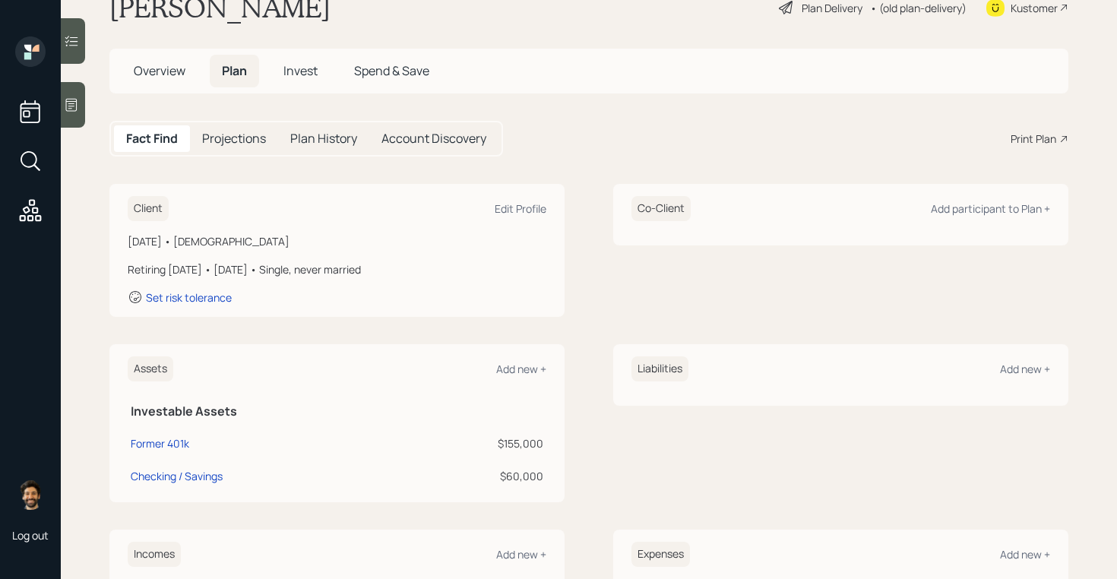
scroll to position [291, 0]
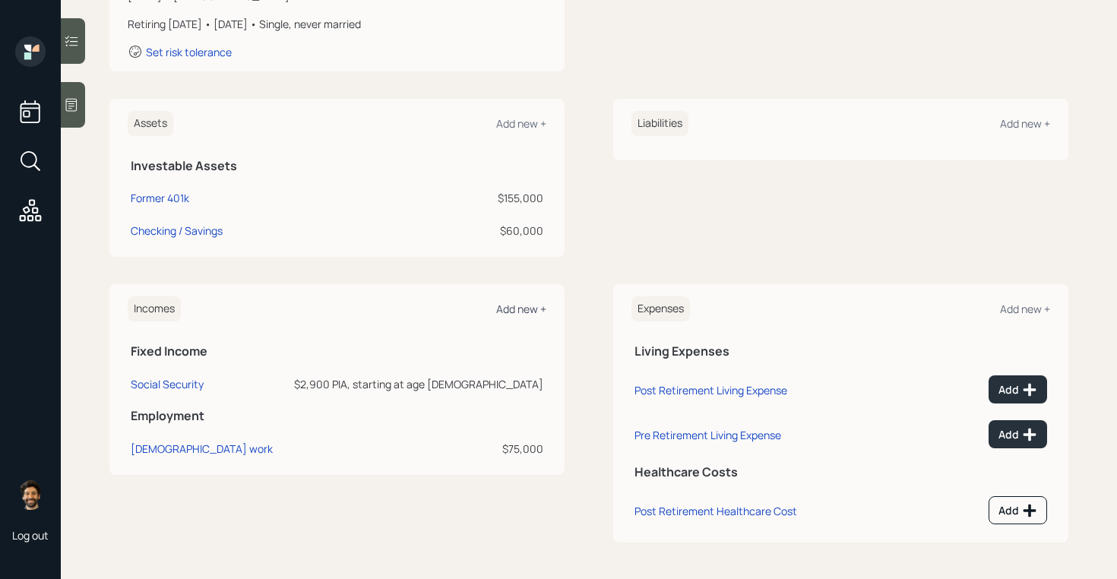
click at [518, 312] on div "Add new +" at bounding box center [521, 309] width 50 height 14
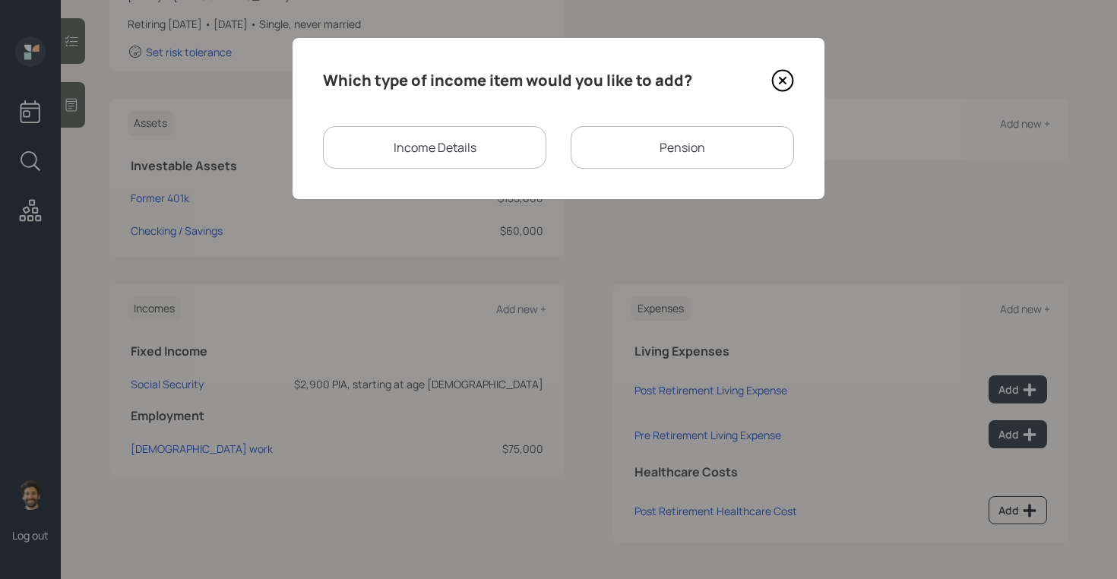
click at [596, 141] on div "Pension" at bounding box center [682, 147] width 223 height 43
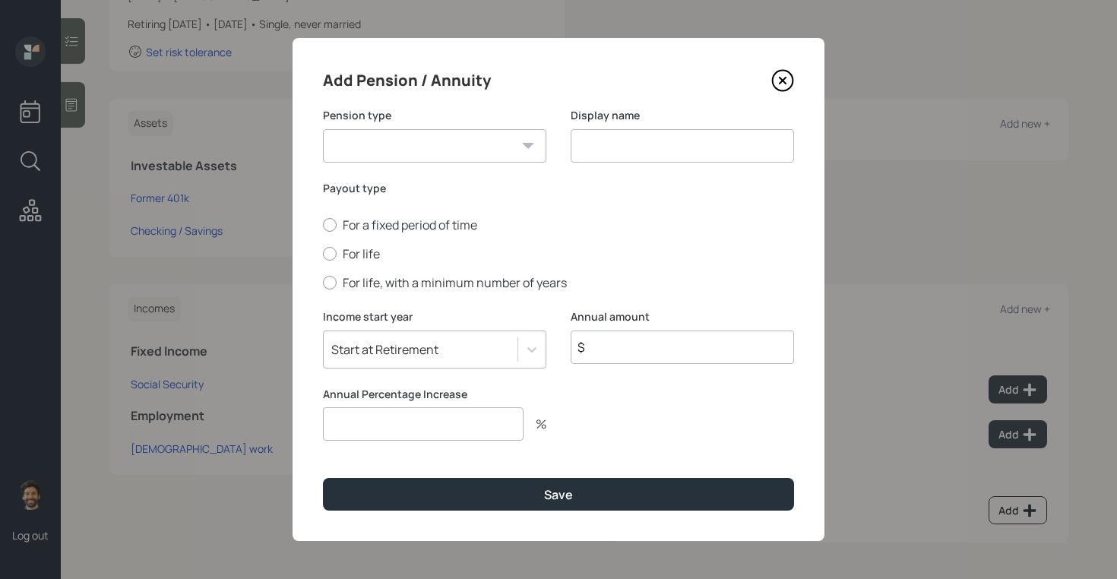
click at [395, 152] on select "Pension Annuity" at bounding box center [434, 145] width 223 height 33
select select "pension"
click at [323, 129] on select "Pension Annuity" at bounding box center [434, 145] width 223 height 33
click at [636, 143] on input at bounding box center [682, 145] width 223 height 33
type input "Pension"
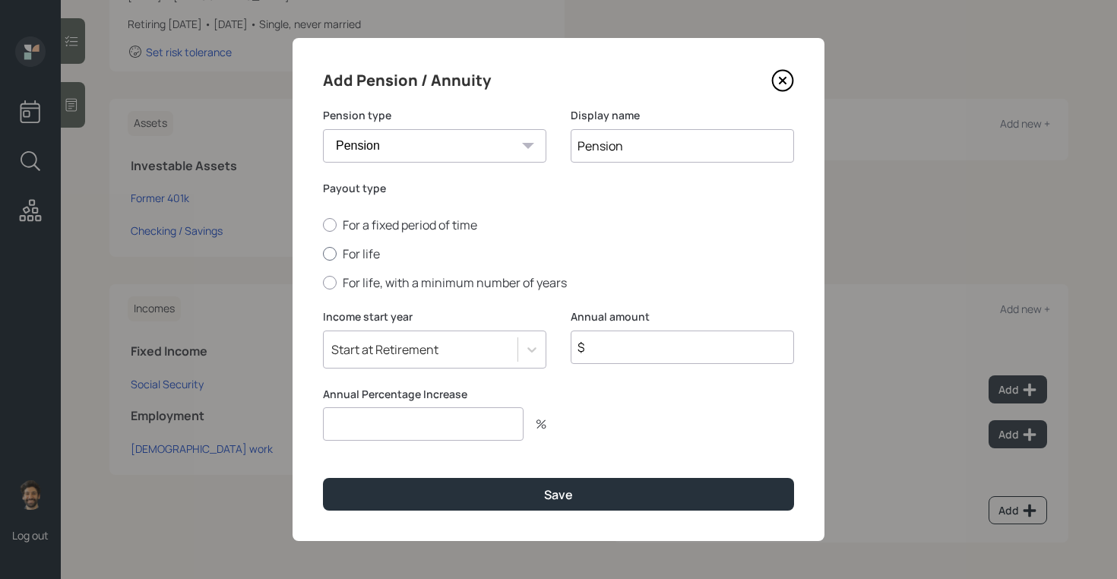
click at [349, 251] on label "For life" at bounding box center [558, 254] width 471 height 17
click at [323, 254] on input "For life" at bounding box center [322, 254] width 1 height 1
radio input "true"
click at [647, 357] on input "$" at bounding box center [682, 347] width 223 height 33
type input "$ 7,800"
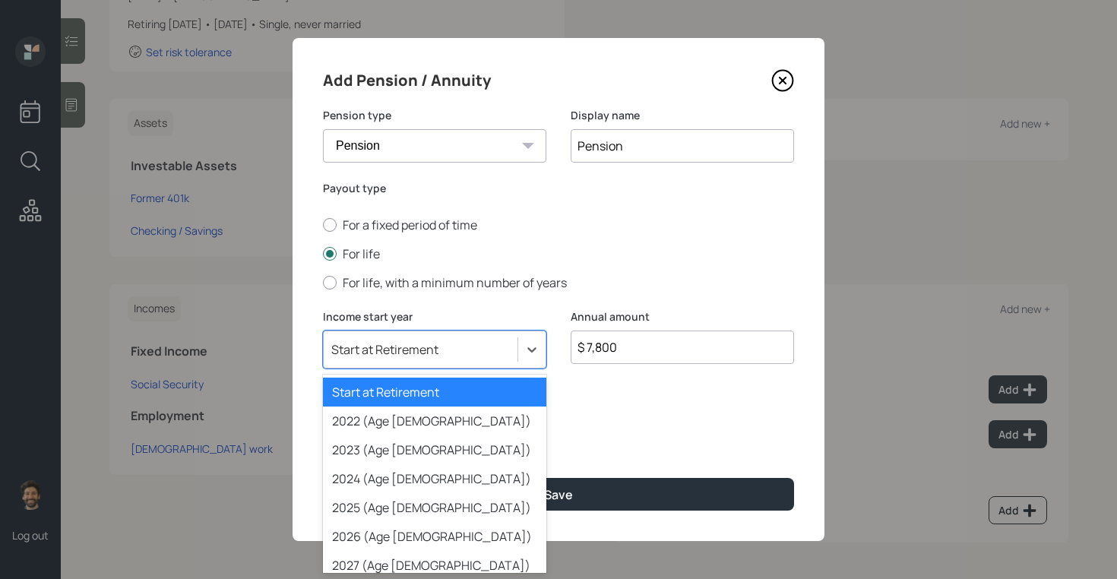
click at [438, 365] on div "Start at Retirement" at bounding box center [434, 350] width 223 height 38
click at [379, 417] on div "2022 (Age [DEMOGRAPHIC_DATA])" at bounding box center [434, 421] width 223 height 29
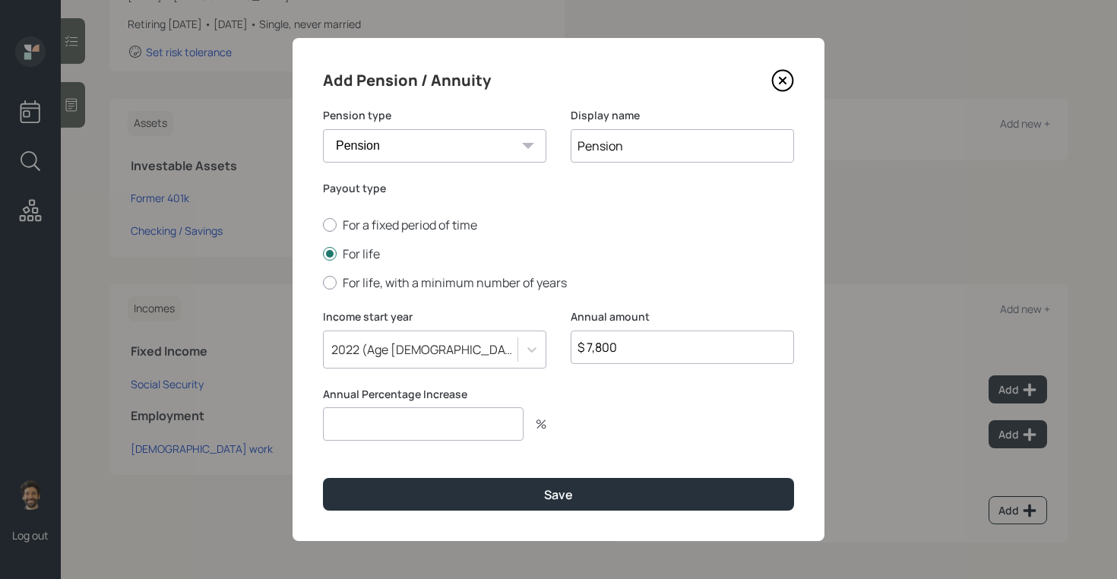
click at [379, 433] on input "number" at bounding box center [423, 423] width 201 height 33
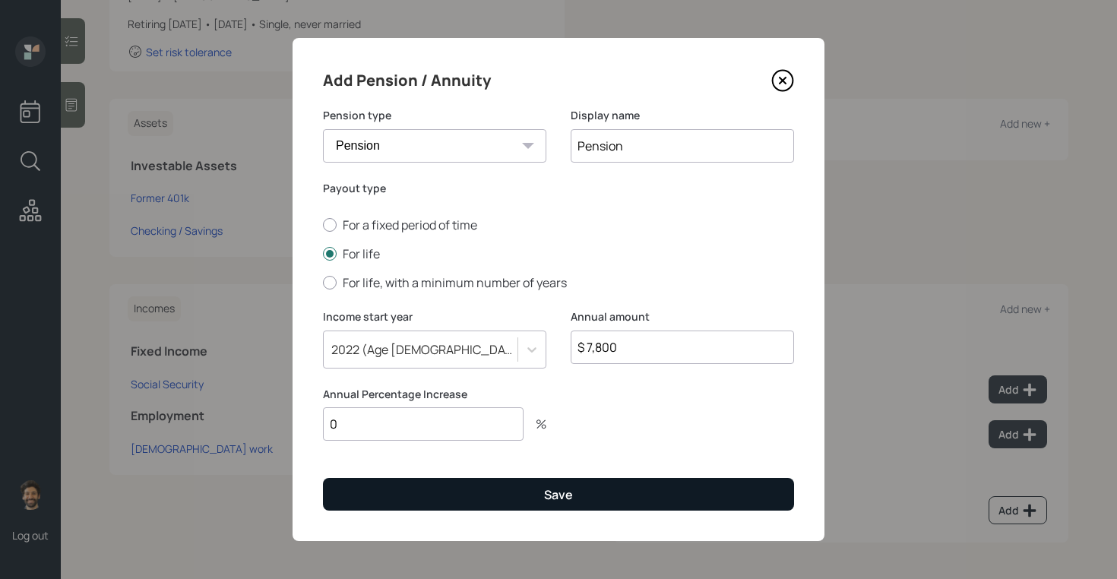
type input "0"
click at [367, 497] on button "Save" at bounding box center [558, 494] width 471 height 33
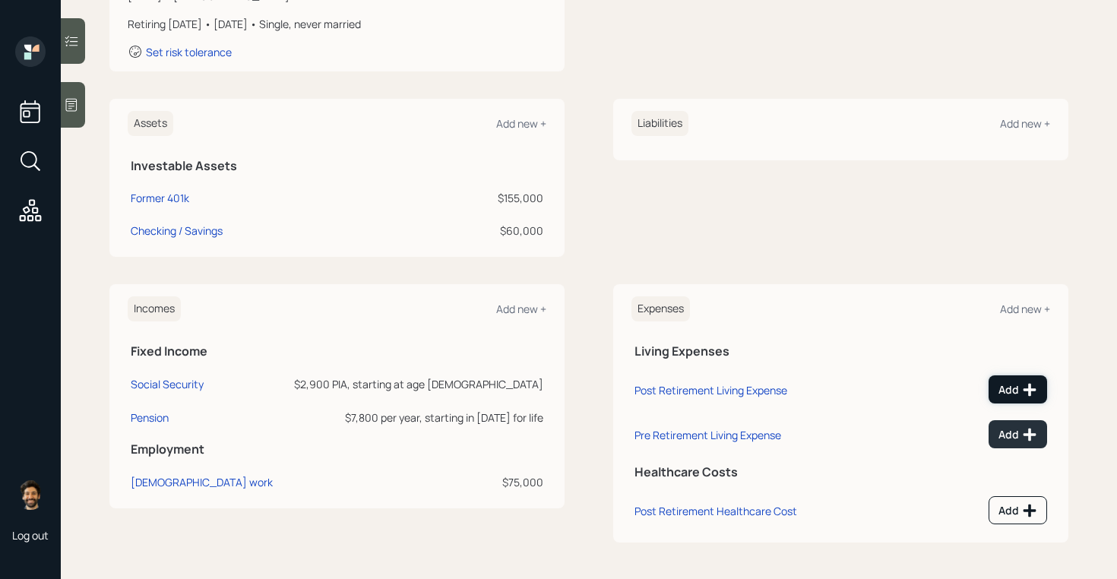
click at [1013, 389] on div "Add" at bounding box center [1018, 389] width 39 height 15
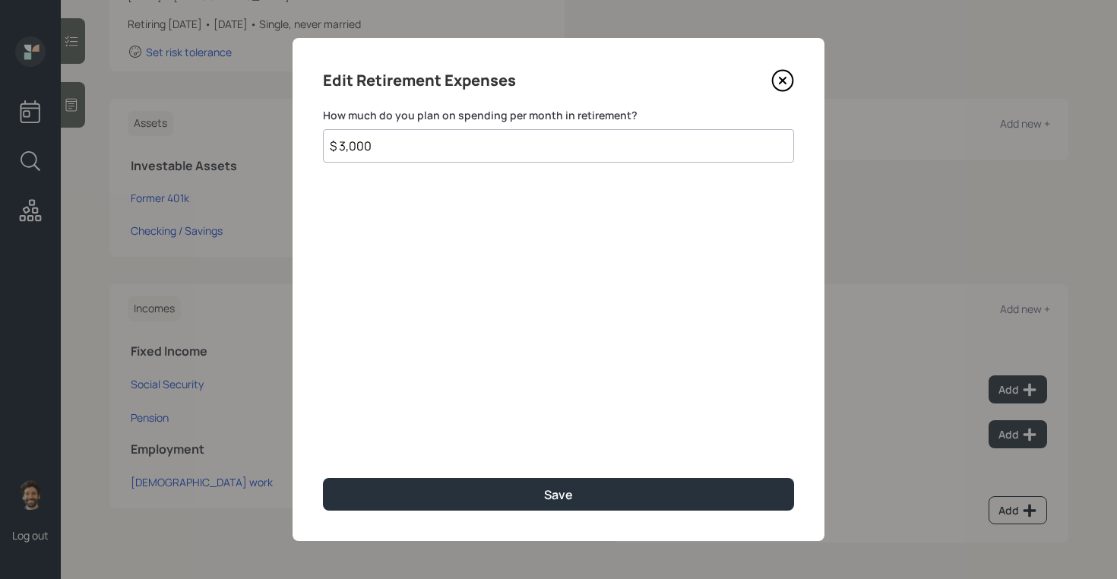
type input "$ 3,000"
click at [430, 458] on div "Edit Retirement Expenses How much do you plan on spending per month in retireme…" at bounding box center [559, 289] width 532 height 503
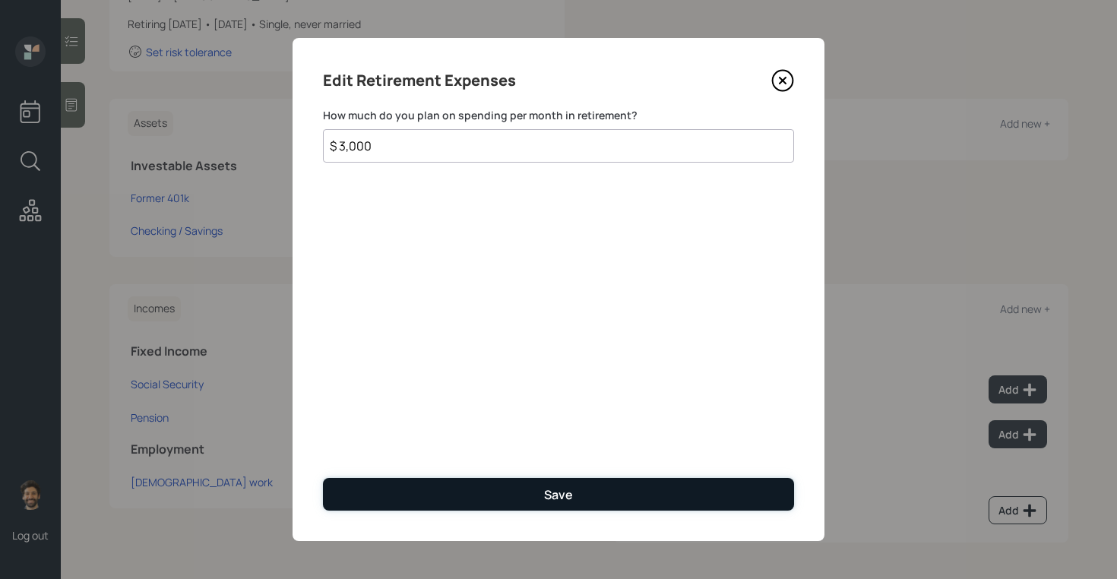
click at [442, 480] on button "Save" at bounding box center [558, 494] width 471 height 33
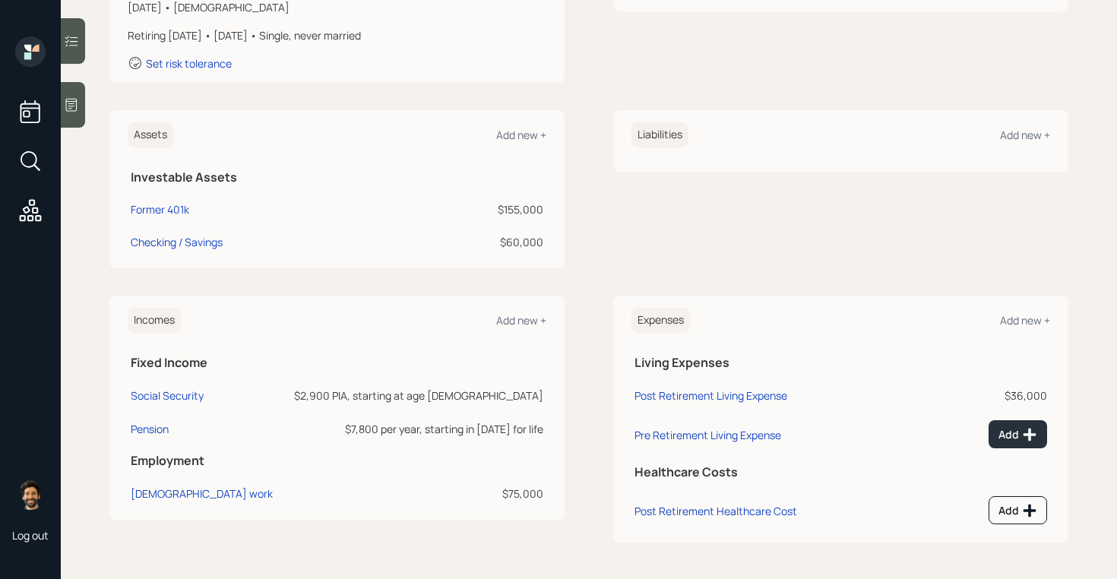
scroll to position [280, 0]
click at [1020, 436] on div "Add" at bounding box center [1018, 434] width 39 height 15
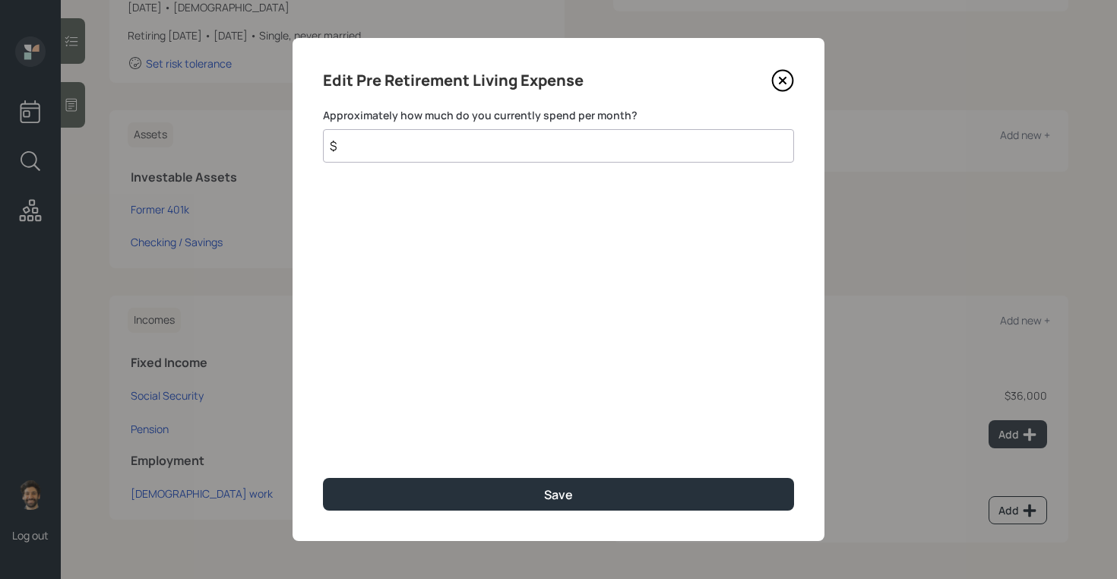
click at [516, 130] on input "$" at bounding box center [558, 145] width 471 height 33
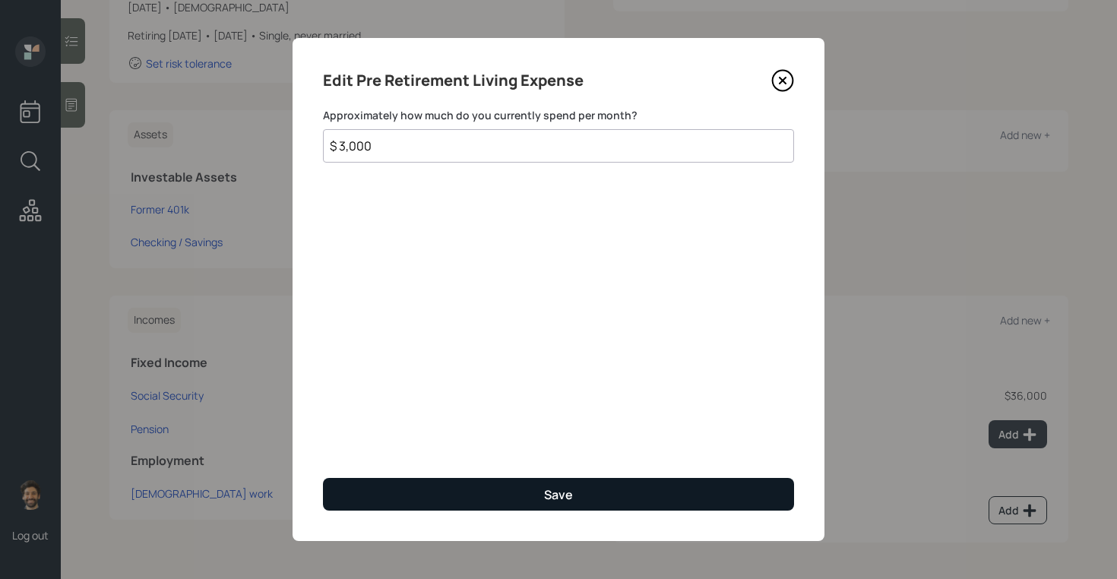
type input "$ 3,000"
click at [438, 490] on button "Save" at bounding box center [558, 494] width 471 height 33
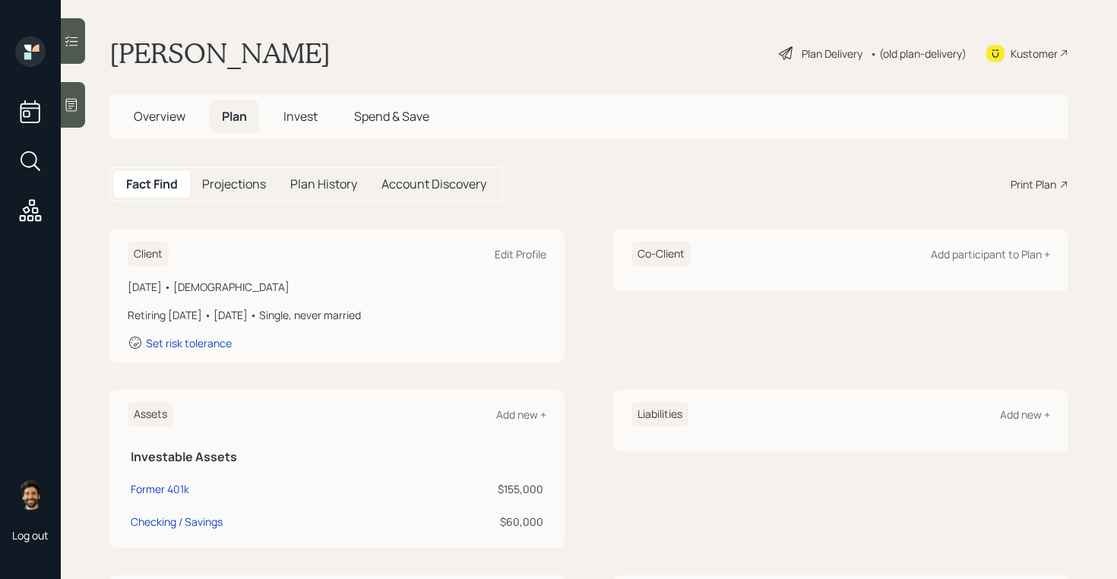
click at [297, 114] on span "Invest" at bounding box center [301, 116] width 34 height 17
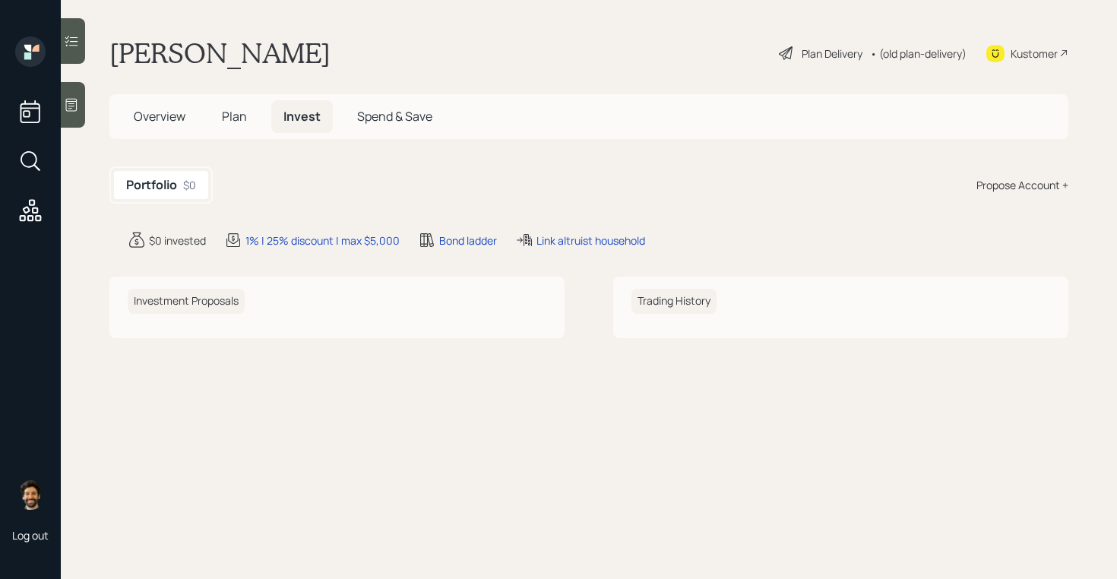
click at [1033, 189] on div "Propose Account +" at bounding box center [1023, 185] width 92 height 16
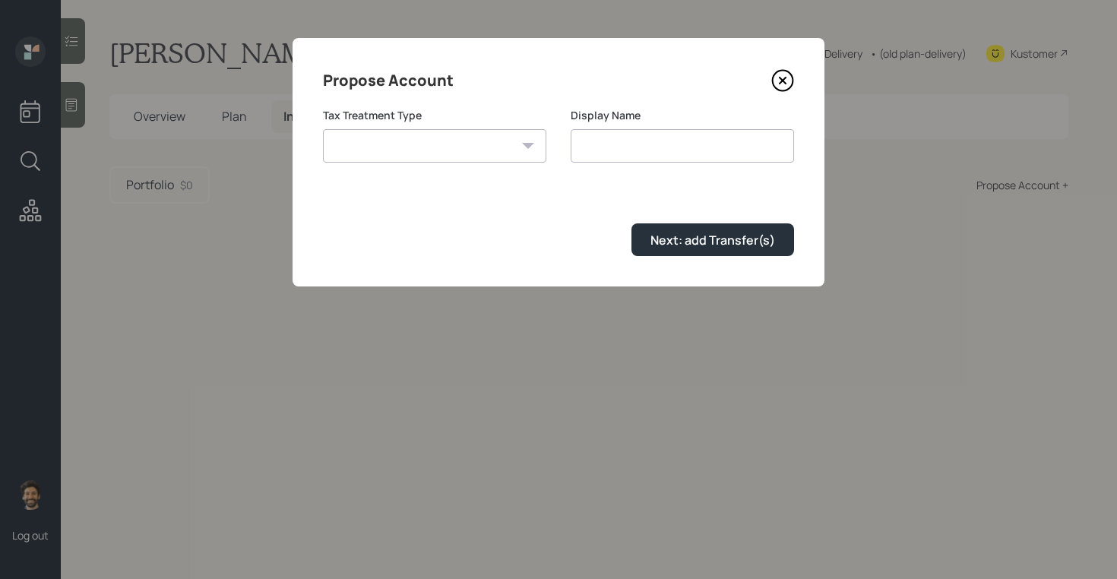
click at [438, 133] on select "[PERSON_NAME] Taxable Traditional" at bounding box center [434, 145] width 223 height 33
select select "traditional"
click at [323, 129] on select "[PERSON_NAME] Taxable Traditional" at bounding box center [434, 145] width 223 height 33
type input "Traditional"
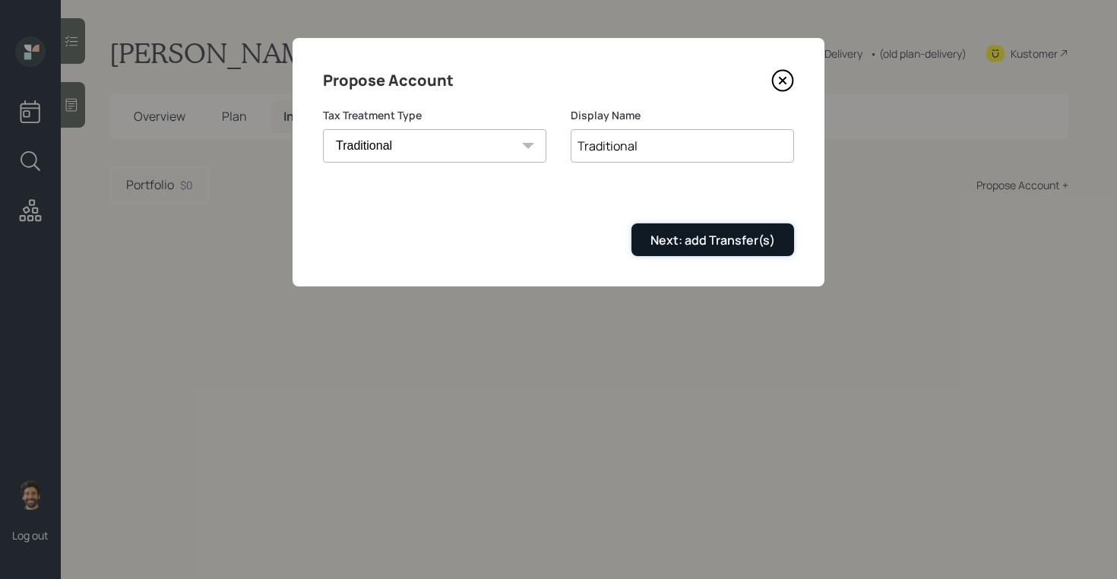
click at [740, 245] on div "Next: add Transfer(s)" at bounding box center [713, 240] width 125 height 17
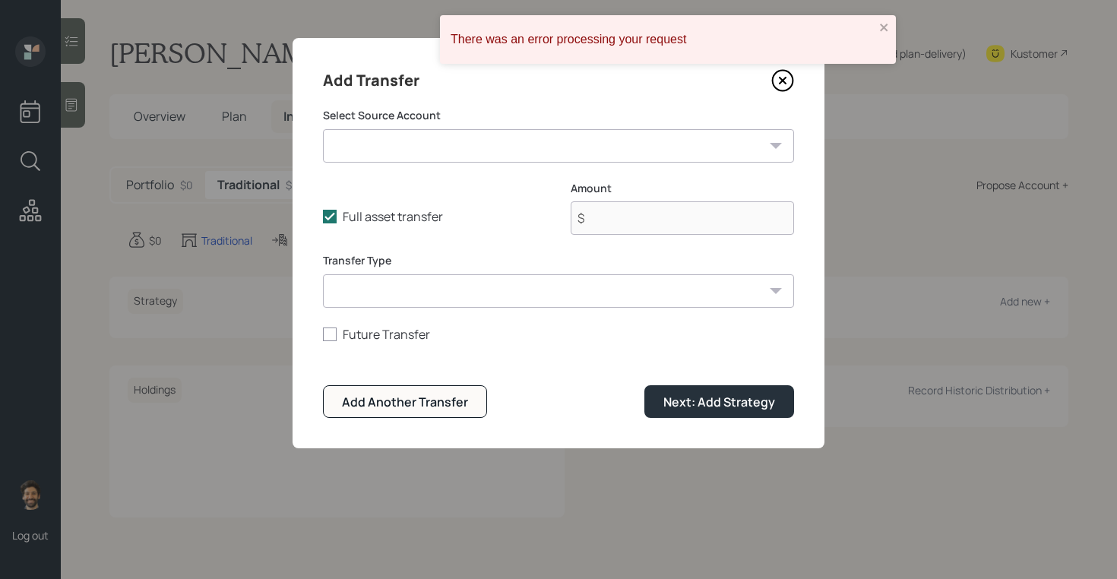
click at [395, 157] on select "Former 401k ($155,000 | 401(k)) Checking / Savings ($60,000 | Emergency Fund)" at bounding box center [558, 145] width 471 height 33
select select "8f2de960-d9c7-46b4-b409-124e17bf79c9"
click at [323, 129] on select "Former 401k ($155,000 | 401(k)) Checking / Savings ($60,000 | Emergency Fund)" at bounding box center [558, 145] width 471 height 33
type input "$ 155,000"
click at [388, 312] on form "Select Source Account Former 401k ($155,000 | 401(k)) Checking / Savings ($60,0…" at bounding box center [558, 263] width 471 height 310
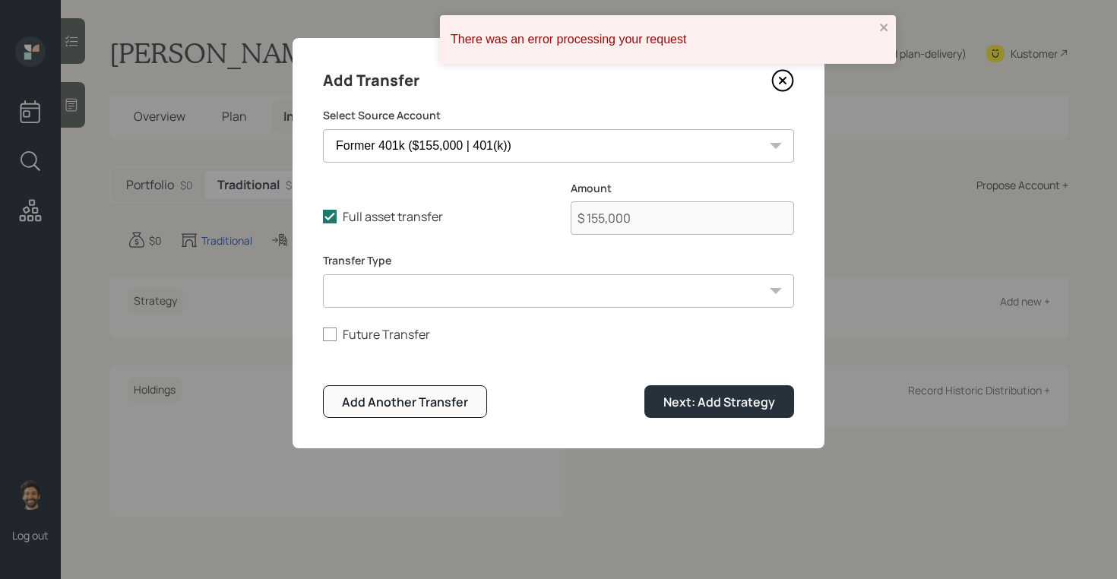
click at [378, 289] on select "ACAT Transfer Non ACAT Transfer Capitalize Rollover Rollover Deposit" at bounding box center [558, 290] width 471 height 33
select select "acat_transfer"
click at [323, 274] on select "ACAT Transfer Non ACAT Transfer Capitalize Rollover Rollover Deposit" at bounding box center [558, 290] width 471 height 33
click at [699, 404] on div "Next: Add Strategy" at bounding box center [720, 402] width 112 height 17
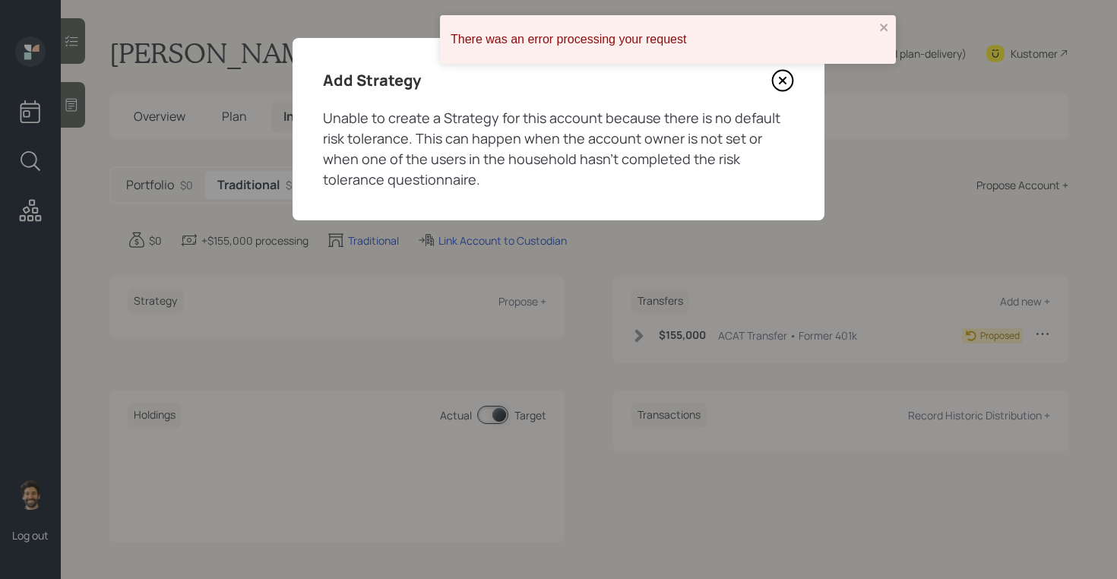
click at [790, 80] on icon at bounding box center [783, 80] width 23 height 23
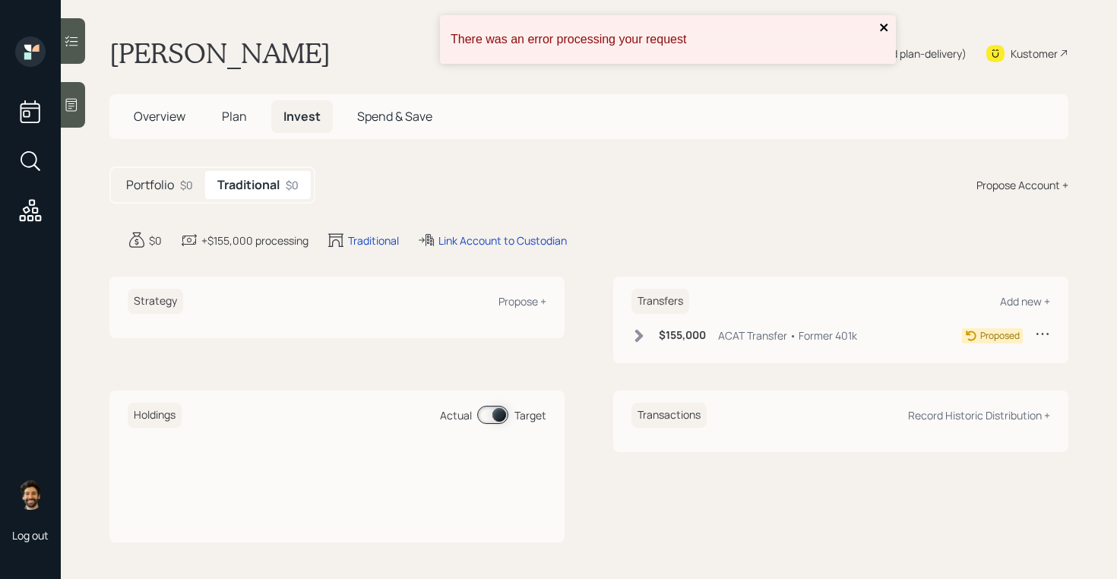
click at [886, 29] on icon "close" at bounding box center [884, 28] width 8 height 8
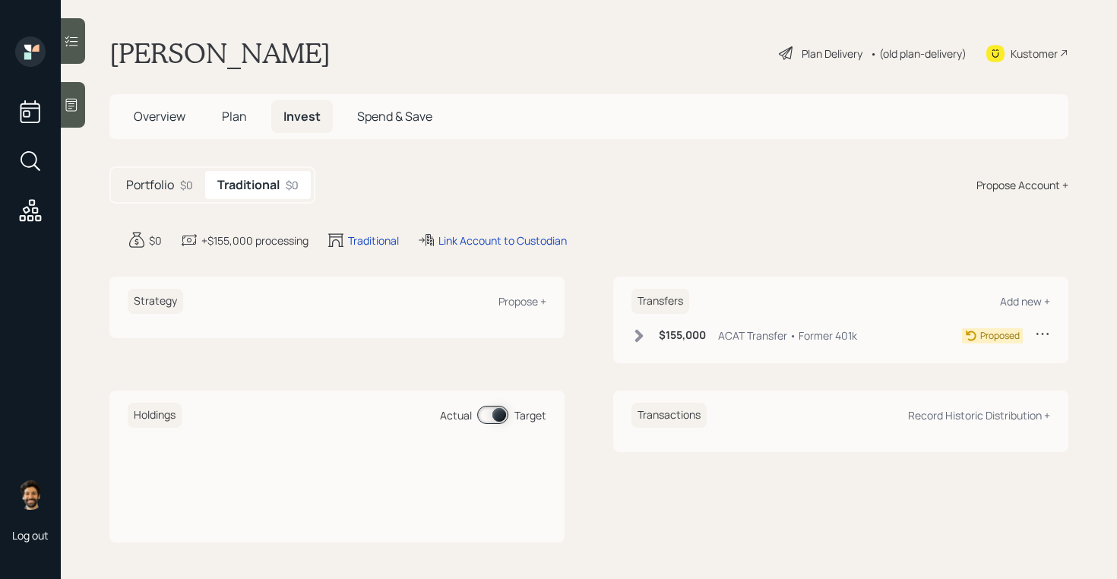
click at [899, 56] on div "• (old plan-delivery)" at bounding box center [918, 54] width 97 height 16
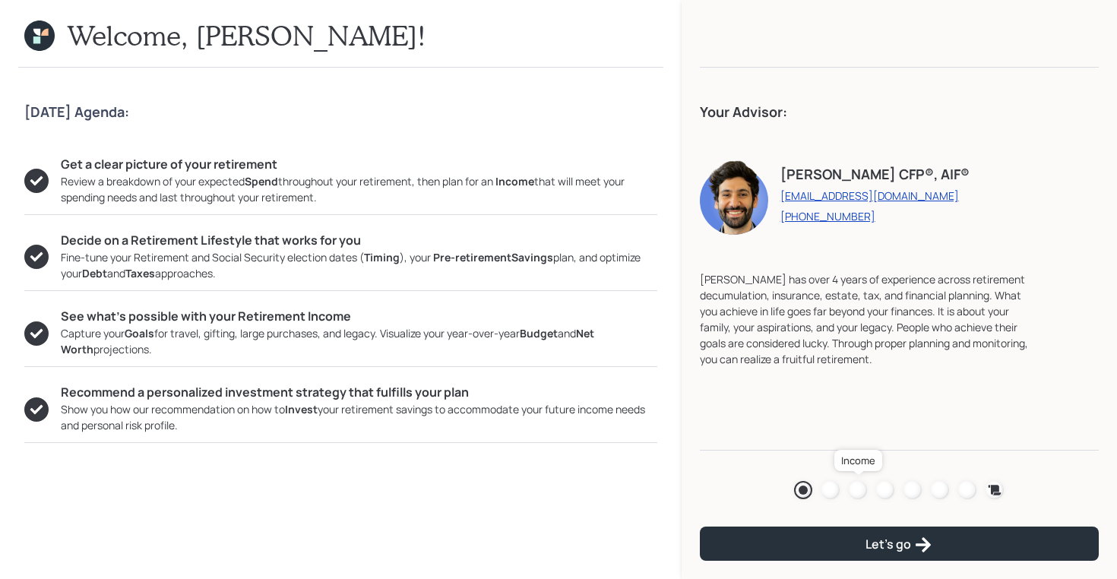
click at [856, 489] on div at bounding box center [858, 490] width 18 height 18
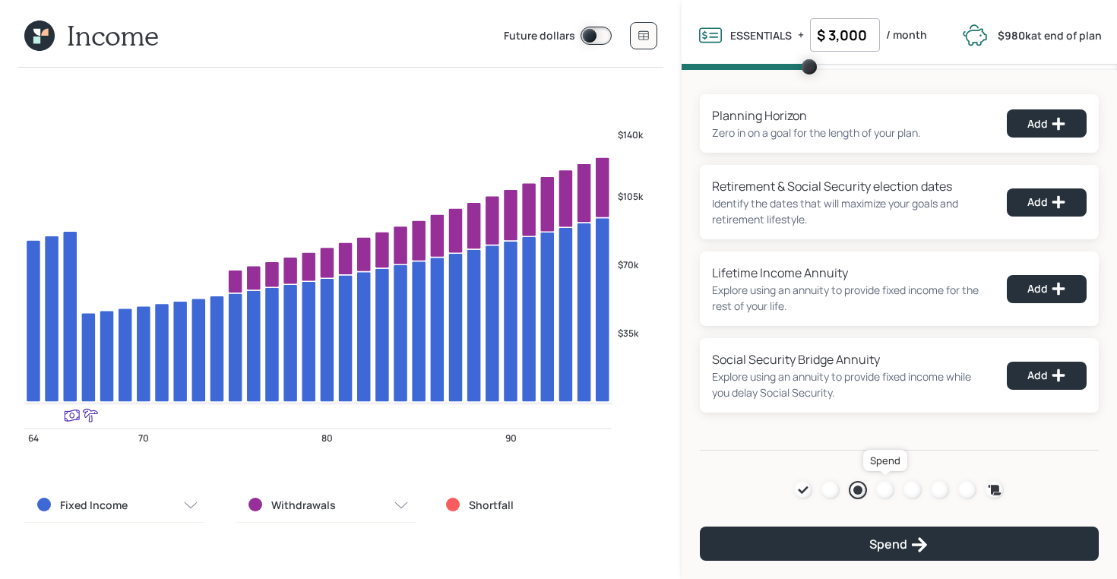
click at [886, 487] on div at bounding box center [885, 490] width 18 height 18
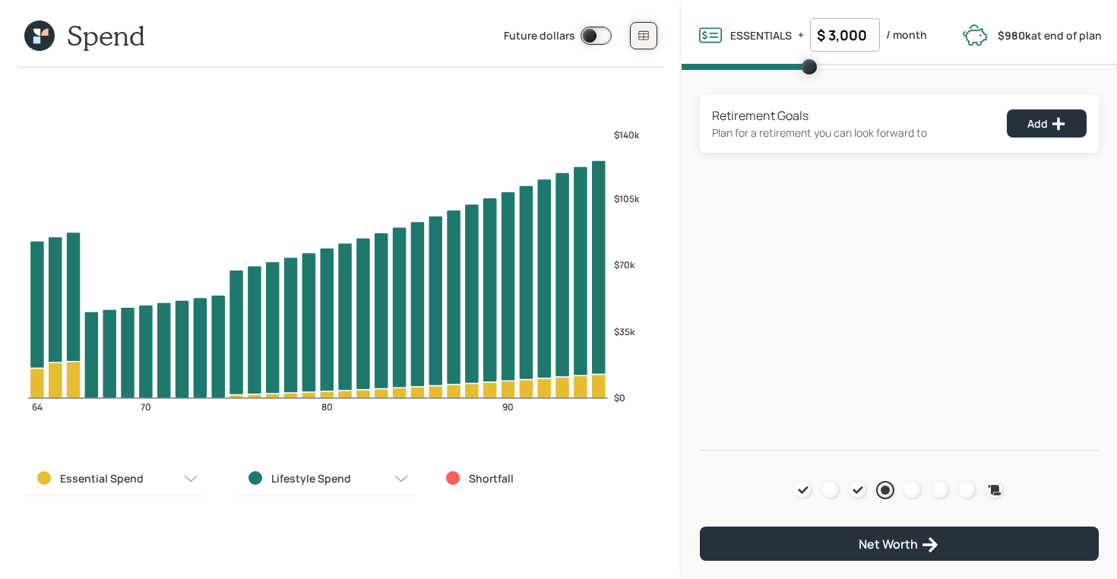
click at [639, 27] on button at bounding box center [643, 35] width 27 height 27
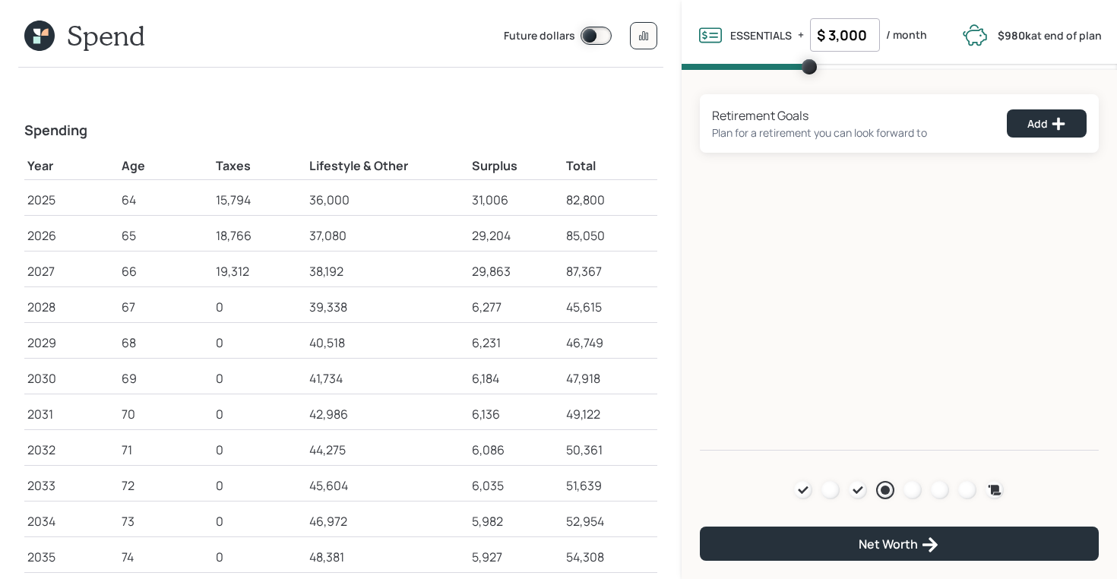
click at [35, 34] on icon at bounding box center [39, 36] width 30 height 30
